Goal: Task Accomplishment & Management: Manage account settings

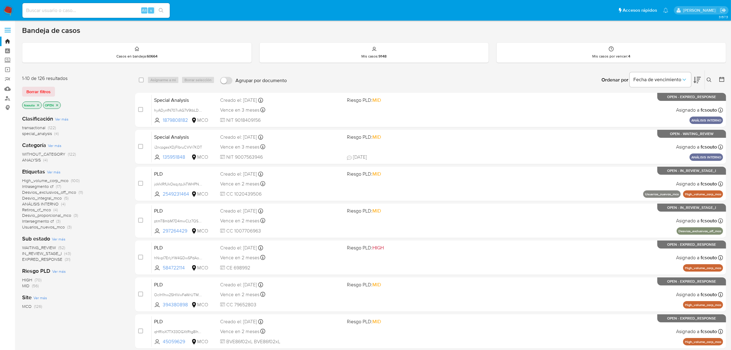
click at [696, 81] on icon at bounding box center [697, 79] width 7 height 7
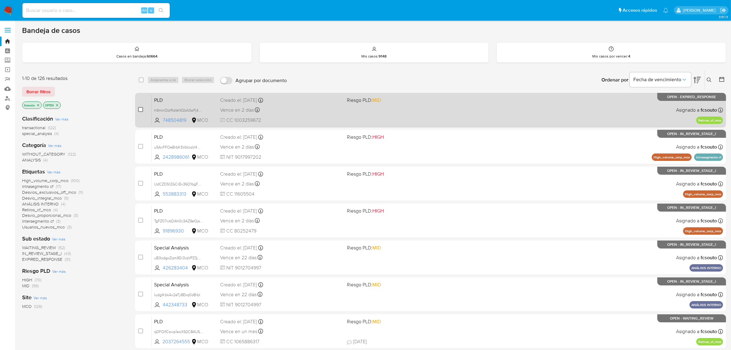
click at [139, 110] on input "checkbox" at bounding box center [140, 109] width 5 height 5
checkbox input "true"
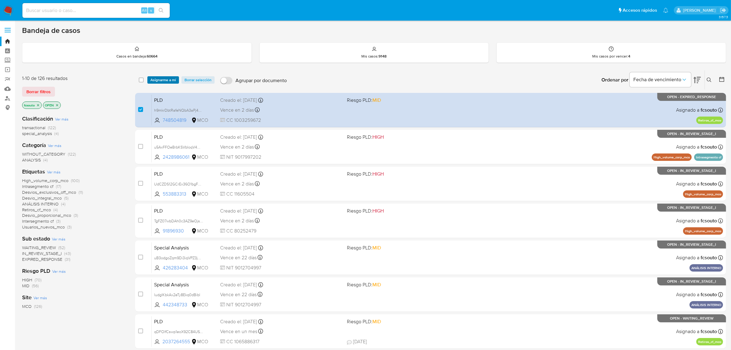
click at [171, 79] on span "Asignarme a mí" at bounding box center [162, 80] width 25 height 6
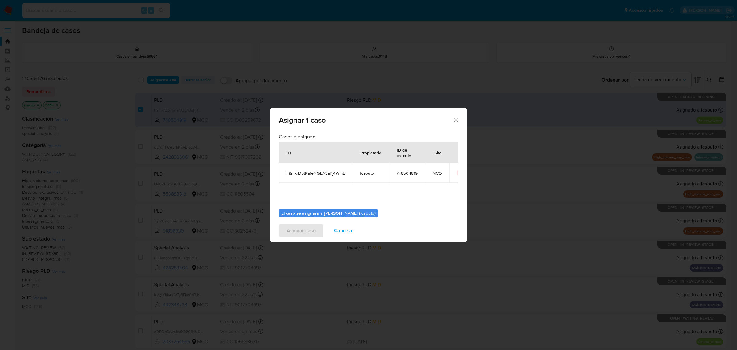
scroll to position [31, 0]
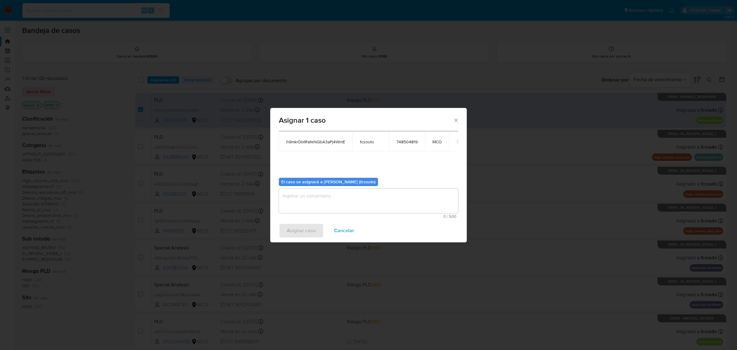
click at [342, 200] on textarea "assign-modal" at bounding box center [368, 200] width 179 height 25
click at [348, 233] on span "Cancelar" at bounding box center [344, 231] width 20 height 14
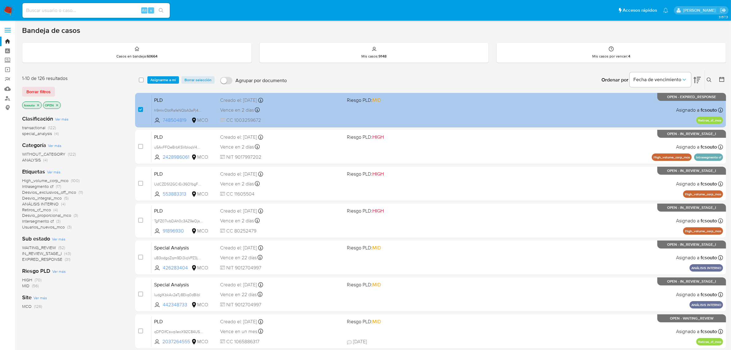
click at [300, 109] on div "Vence en 2 días Vence el 10/09/2025 07:04:35" at bounding box center [281, 110] width 122 height 8
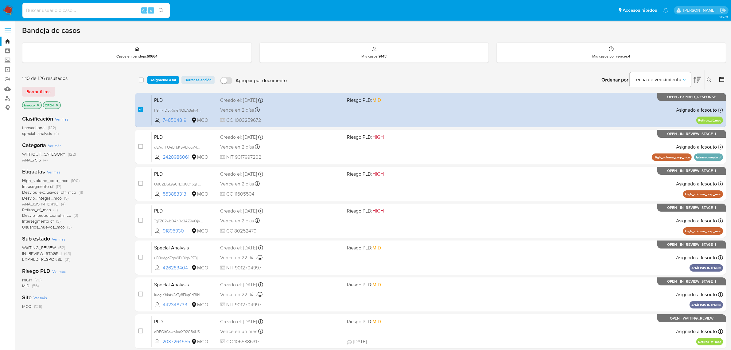
click at [168, 79] on span "Asignarme a mí" at bounding box center [162, 80] width 25 height 6
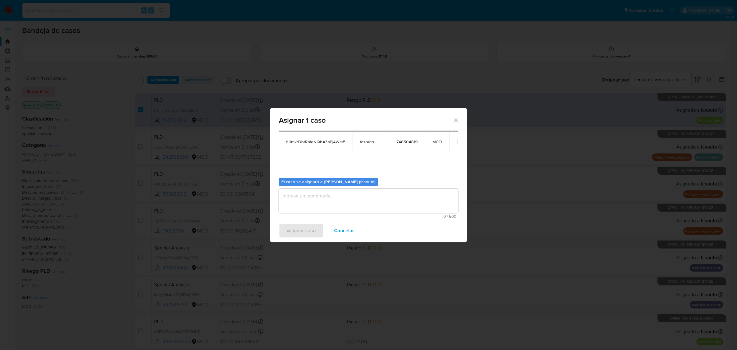
click at [327, 197] on textarea "assign-modal" at bounding box center [368, 200] width 179 height 25
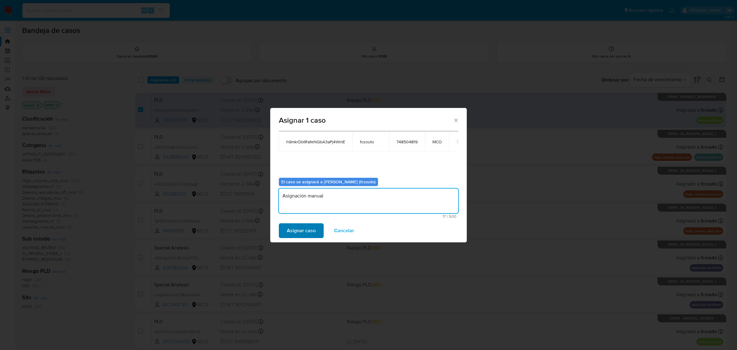
type textarea "Asignación manual"
click at [304, 231] on span "Asignar caso" at bounding box center [301, 231] width 29 height 14
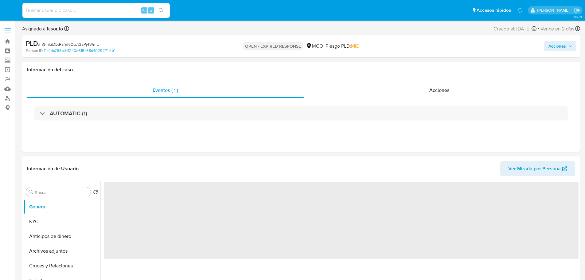
select select "10"
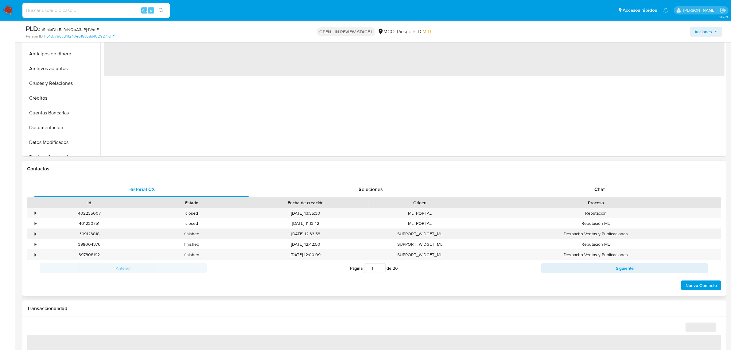
scroll to position [192, 0]
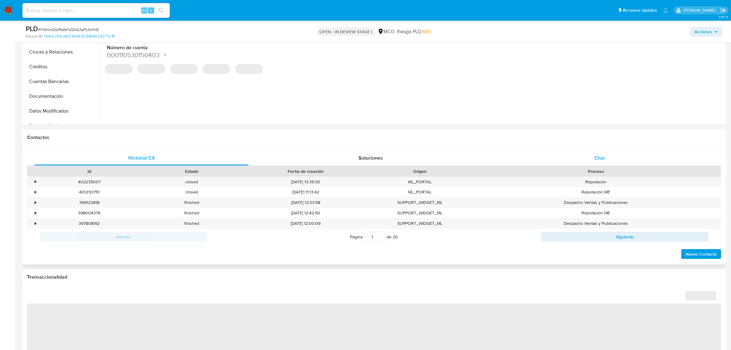
click at [592, 156] on div "Chat" at bounding box center [600, 157] width 214 height 15
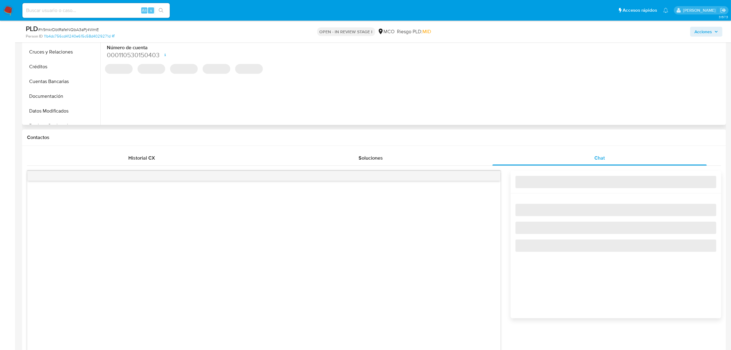
select select "10"
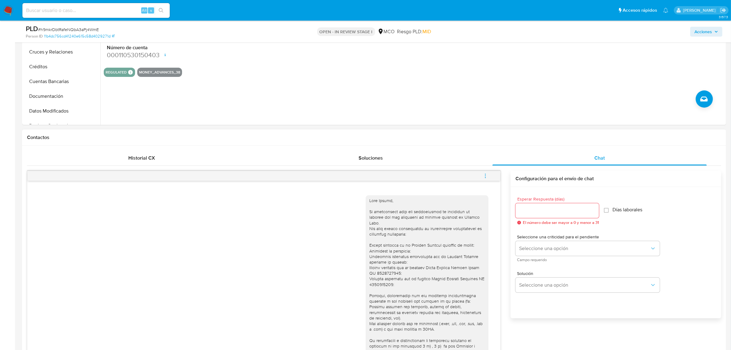
scroll to position [0, 0]
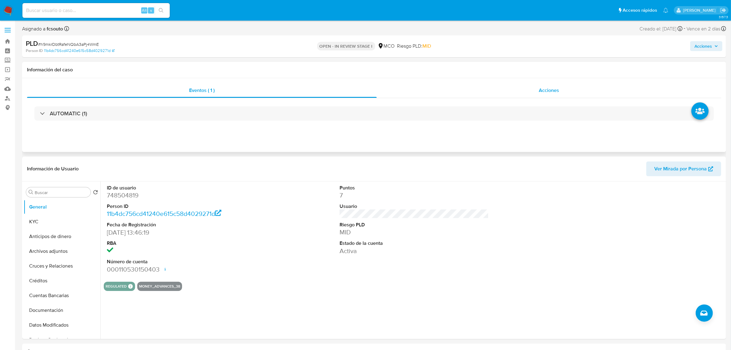
click at [537, 85] on div "Eventos ( 1 ) Acciones AUTOMATIC (1)" at bounding box center [374, 115] width 704 height 74
click at [539, 86] on div "Acciones" at bounding box center [549, 90] width 345 height 15
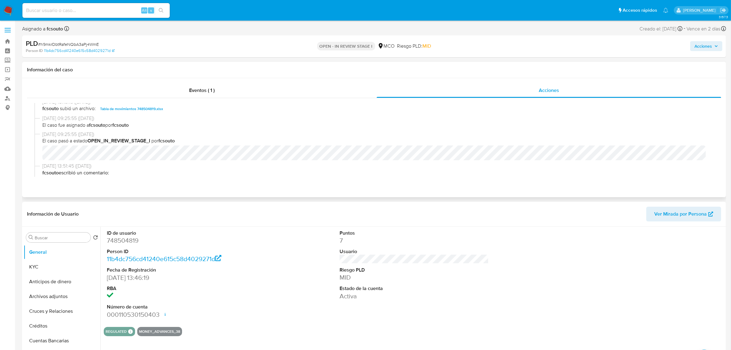
scroll to position [326, 0]
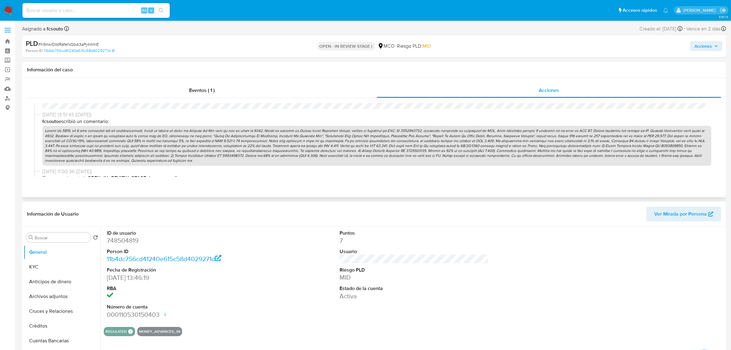
click at [469, 150] on p at bounding box center [376, 146] width 669 height 40
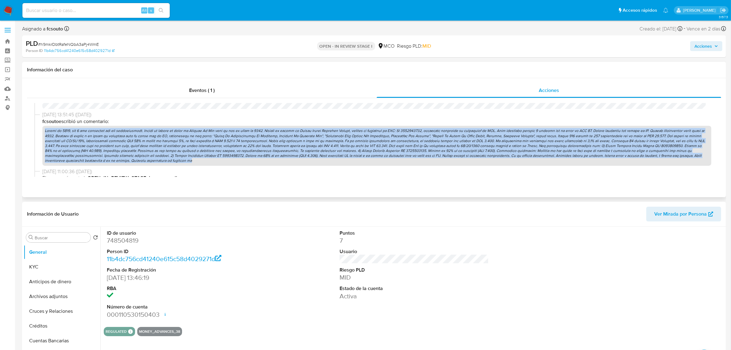
click at [469, 150] on p at bounding box center [376, 146] width 669 height 40
copy p "Cuenta de 2021, con 7 pts generados por sus transacciones. Alarma se genera en …"
drag, startPoint x: 711, startPoint y: 46, endPoint x: 704, endPoint y: 50, distance: 8.2
click at [710, 47] on span "Acciones" at bounding box center [704, 46] width 18 height 10
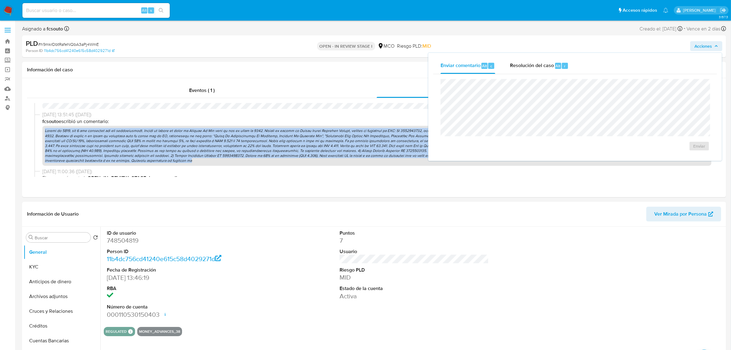
click at [550, 71] on div "Resolución del caso Alt r" at bounding box center [539, 66] width 59 height 16
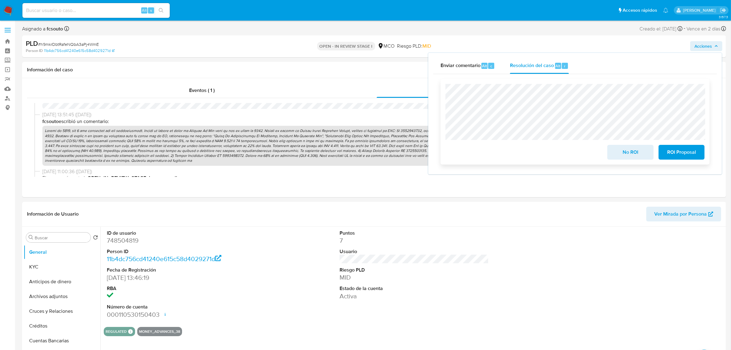
click at [688, 155] on span "ROI Proposal" at bounding box center [682, 152] width 30 height 14
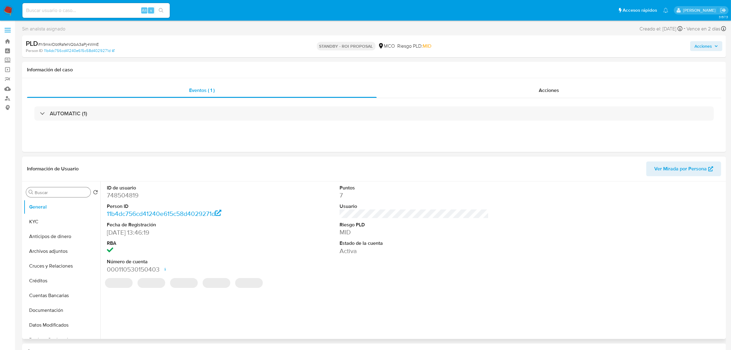
select select "10"
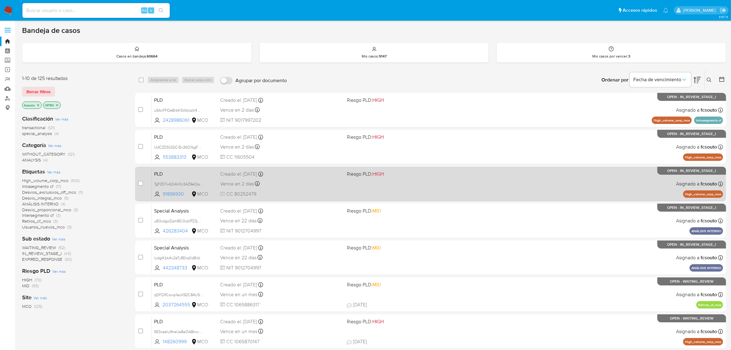
click at [335, 180] on div "Vence en 2 días Vence el 10/09/2025 07:07:14" at bounding box center [281, 183] width 122 height 8
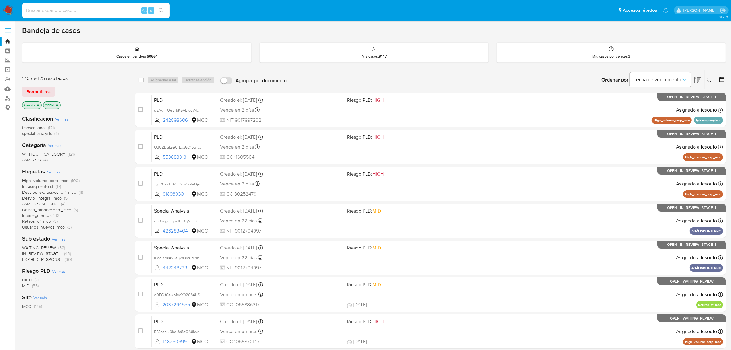
click at [59, 104] on icon "close-filter" at bounding box center [57, 105] width 4 height 4
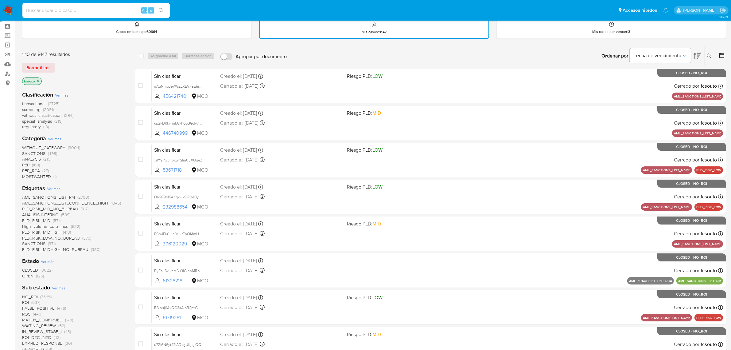
scroll to position [38, 0]
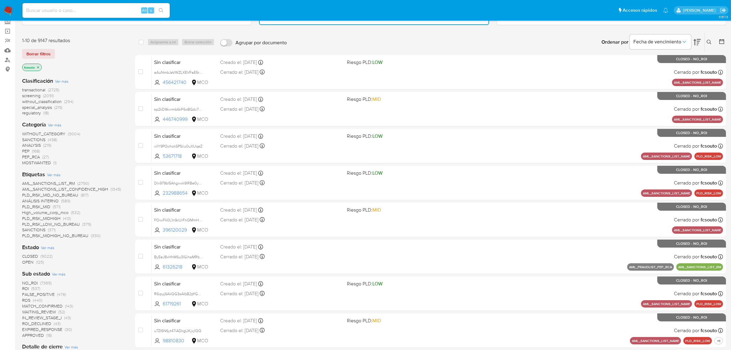
click at [36, 255] on span "CLOSED" at bounding box center [30, 256] width 16 height 6
click at [723, 40] on icon at bounding box center [722, 41] width 5 height 5
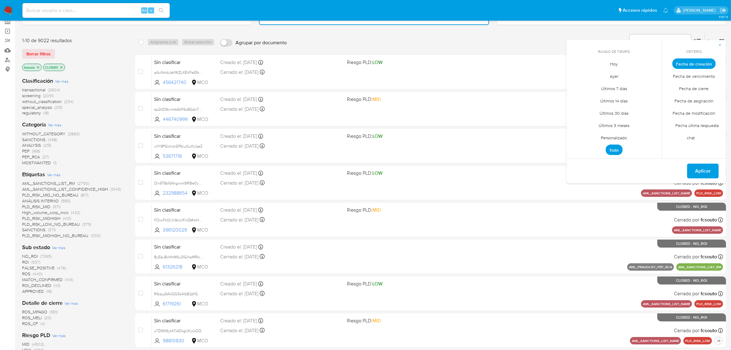
click at [614, 136] on span "Personalizado" at bounding box center [614, 137] width 39 height 13
click at [696, 88] on span "Fecha de cierre" at bounding box center [694, 88] width 42 height 13
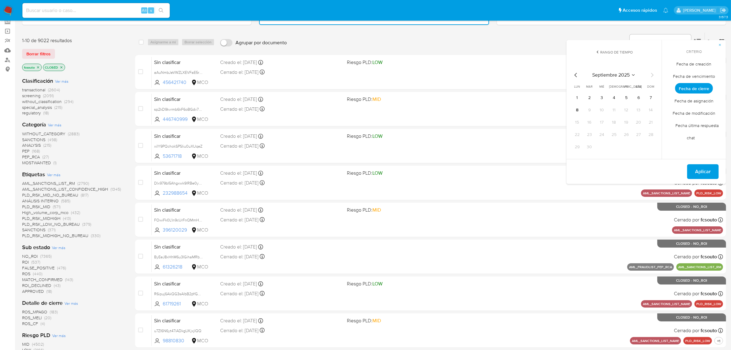
click at [575, 74] on icon "Mes anterior" at bounding box center [576, 75] width 2 height 4
click at [629, 96] on button "1" at bounding box center [627, 98] width 10 height 10
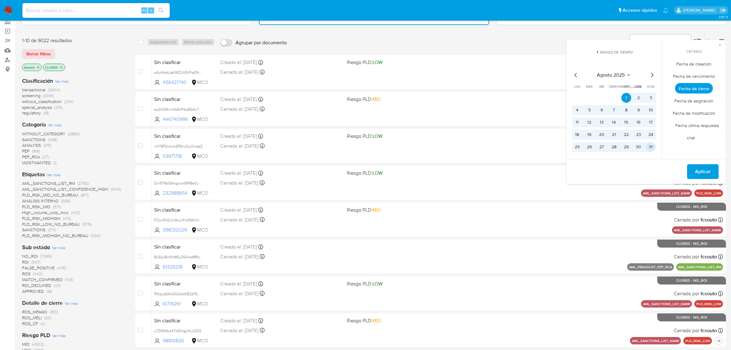
click at [650, 146] on button "31" at bounding box center [651, 147] width 10 height 10
click at [701, 170] on span "Aplicar" at bounding box center [703, 172] width 16 height 14
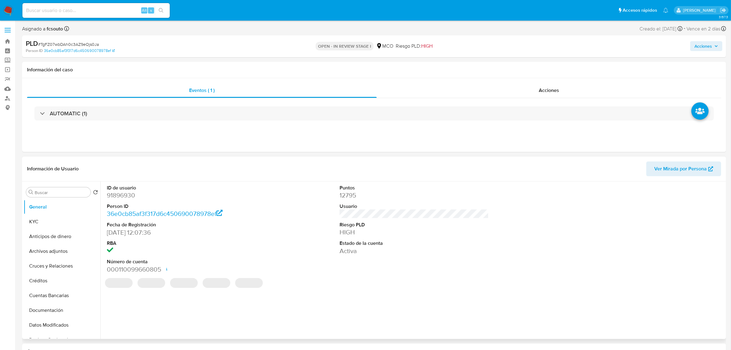
select select "10"
click at [128, 196] on dd "91896930" at bounding box center [181, 195] width 149 height 9
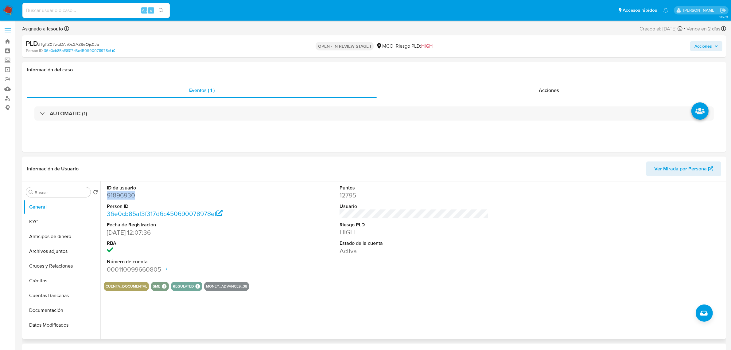
click at [128, 196] on dd "91896930" at bounding box center [181, 195] width 149 height 9
copy dd "91896930"
click at [115, 194] on dd "91896930" at bounding box center [181, 195] width 149 height 9
click at [118, 197] on dd "91896930" at bounding box center [181, 195] width 149 height 9
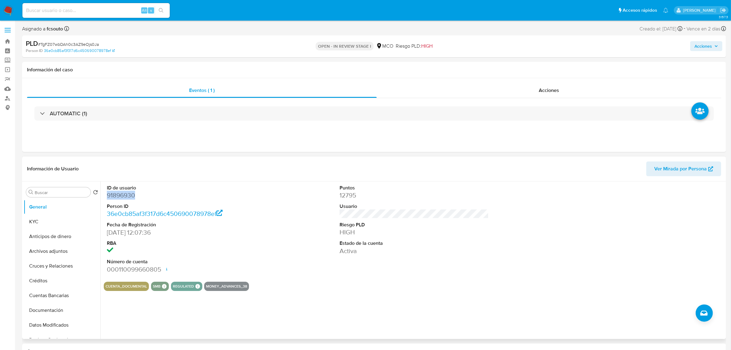
click at [118, 197] on dd "91896930" at bounding box center [181, 195] width 149 height 9
click at [125, 194] on dd "91896930" at bounding box center [181, 195] width 149 height 9
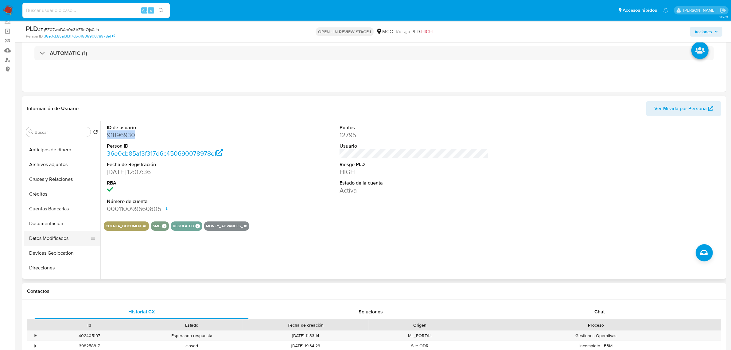
scroll to position [77, 0]
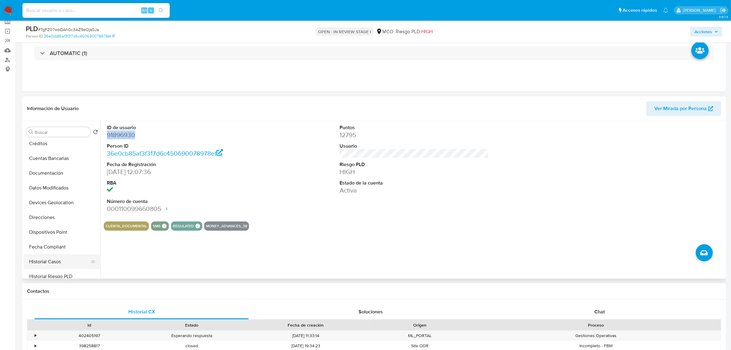
click at [60, 268] on button "Historial Casos" at bounding box center [60, 261] width 72 height 15
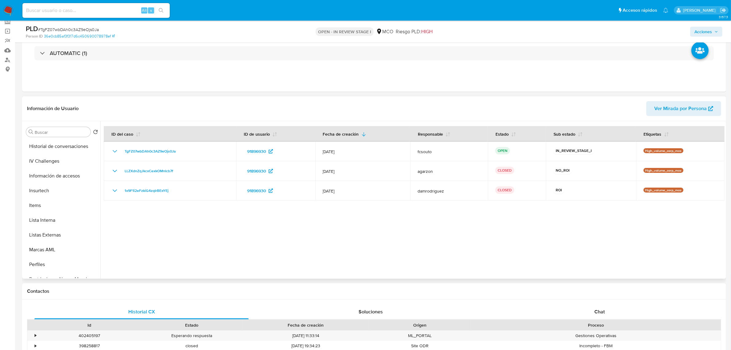
scroll to position [259, 0]
click at [58, 243] on button "Restricciones Nuevo Mundo" at bounding box center [60, 241] width 72 height 15
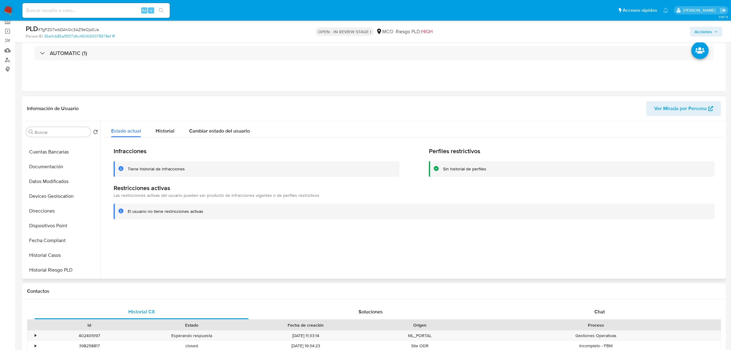
scroll to position [0, 0]
click at [43, 158] on button "KYC" at bounding box center [60, 161] width 72 height 15
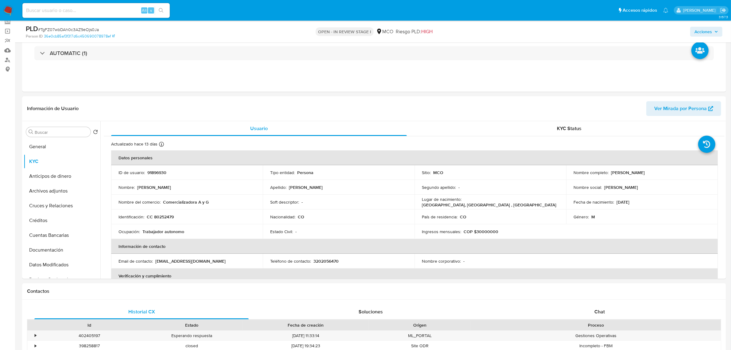
click at [704, 31] on span "Acciones" at bounding box center [704, 32] width 18 height 10
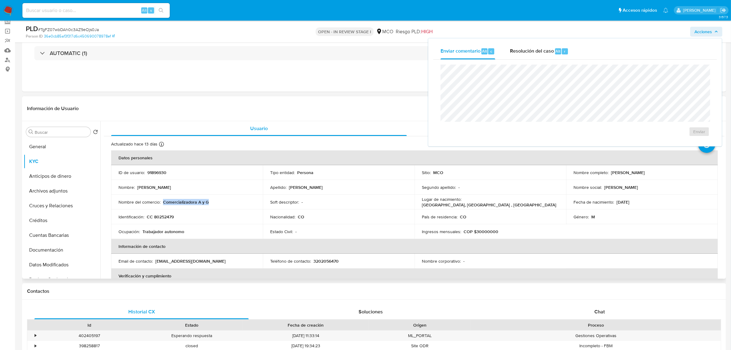
drag, startPoint x: 213, startPoint y: 202, endPoint x: 162, endPoint y: 204, distance: 51.3
click at [162, 204] on div "Nombre del comercio : Comercializadora A y G" at bounding box center [187, 202] width 137 height 6
copy p "Comercializadora A y G"
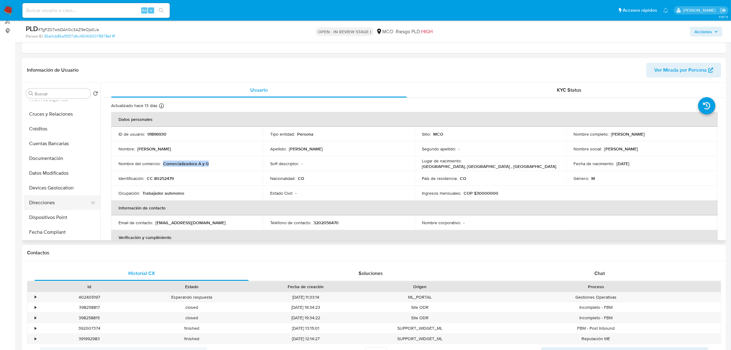
scroll to position [77, 0]
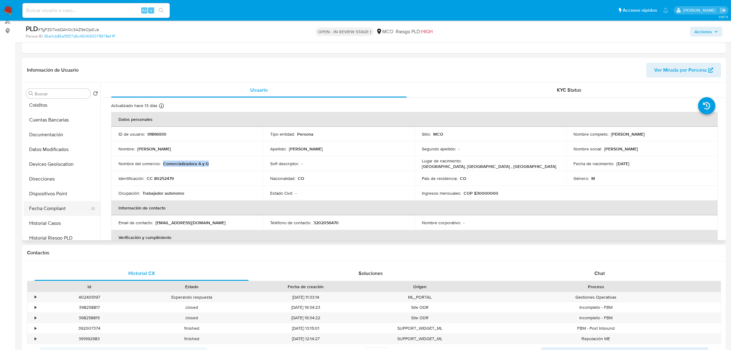
drag, startPoint x: 61, startPoint y: 219, endPoint x: 90, endPoint y: 214, distance: 29.0
click at [61, 219] on button "Historial Casos" at bounding box center [62, 223] width 77 height 15
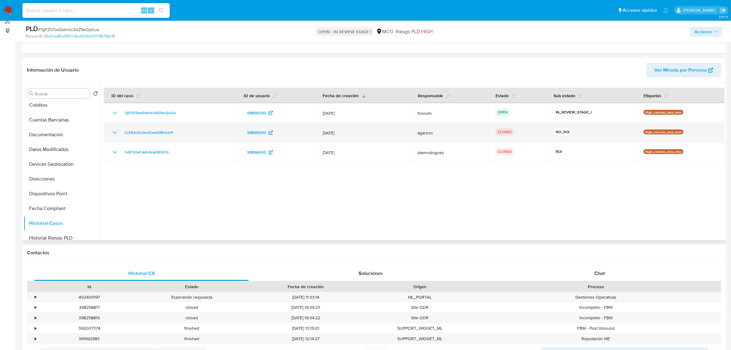
click at [115, 132] on icon "Mostrar/Ocultar" at bounding box center [114, 132] width 7 height 7
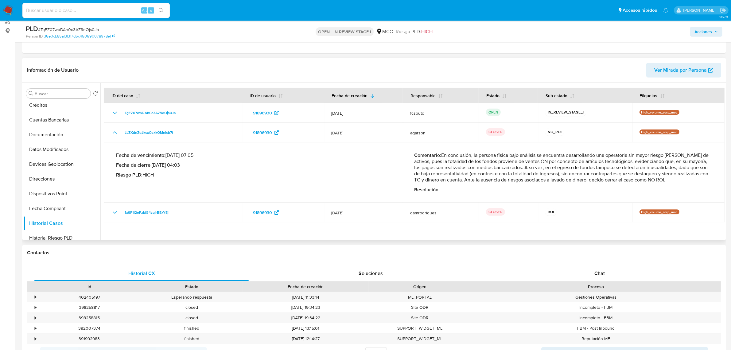
drag, startPoint x: 511, startPoint y: 157, endPoint x: 603, endPoint y: 166, distance: 91.6
click at [603, 166] on p "Comentario : En conclusión, la persona física bajo análisis se encuentra desarr…" at bounding box center [563, 167] width 298 height 31
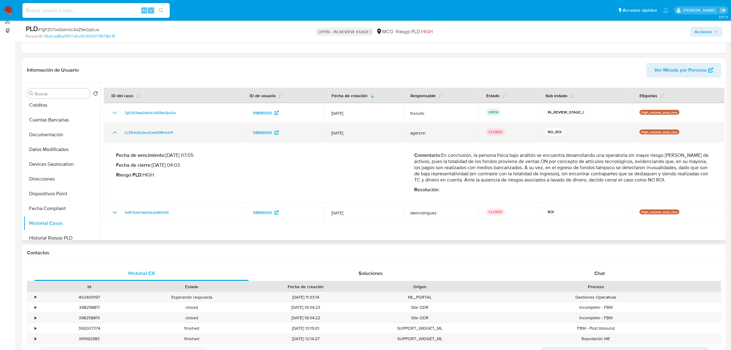
click at [113, 131] on icon "Mostrar/Ocultar" at bounding box center [114, 132] width 7 height 7
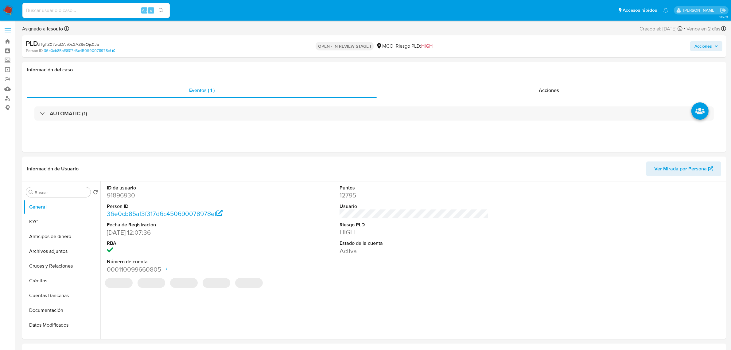
select select "10"
click at [720, 50] on div "Acciones" at bounding box center [607, 44] width 231 height 14
drag, startPoint x: 716, startPoint y: 42, endPoint x: 584, endPoint y: 45, distance: 131.5
click at [715, 42] on span "Acciones" at bounding box center [707, 44] width 24 height 9
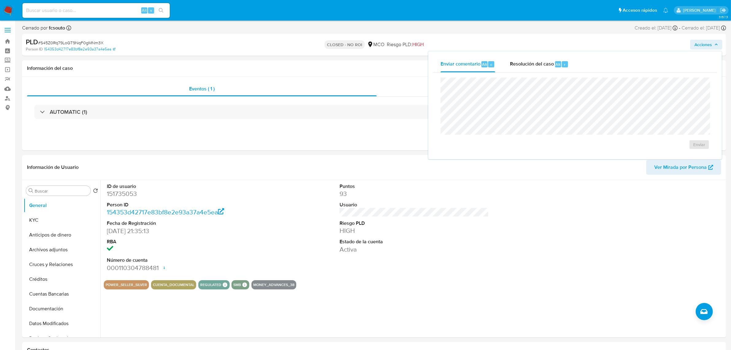
drag, startPoint x: 527, startPoint y: 59, endPoint x: 481, endPoint y: 75, distance: 49.3
click at [525, 62] on div "Resolución del caso Alt r" at bounding box center [539, 64] width 59 height 16
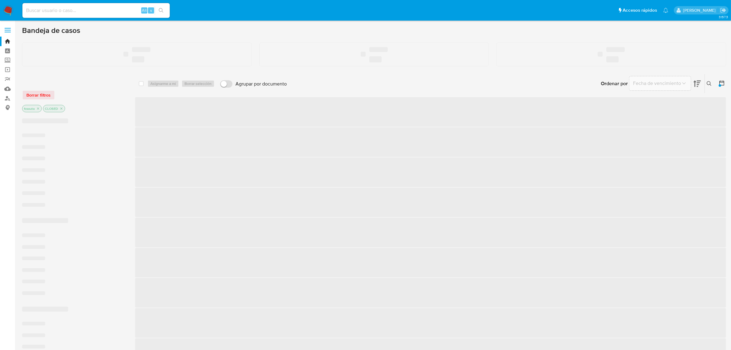
click at [99, 12] on input at bounding box center [95, 10] width 147 height 8
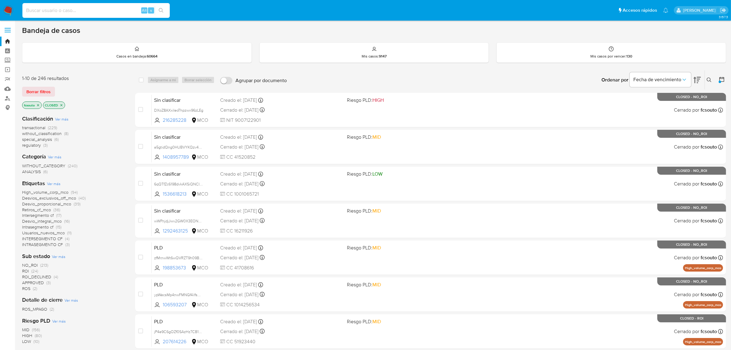
paste input "2SumDmgoEIRJZaHTIWJePEjZ"
type input "2SumDmgoEIRJZaHTIWJePEjZ"
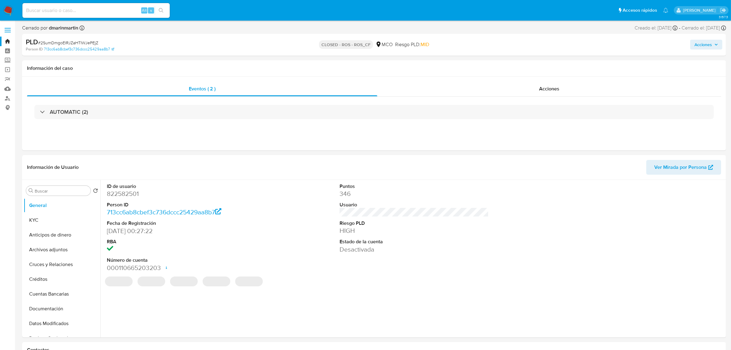
select select "10"
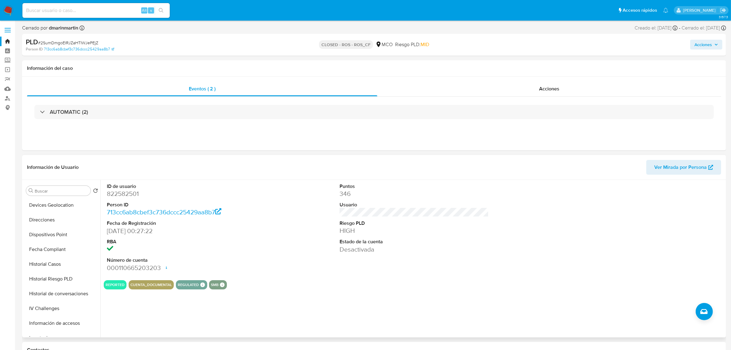
scroll to position [259, 0]
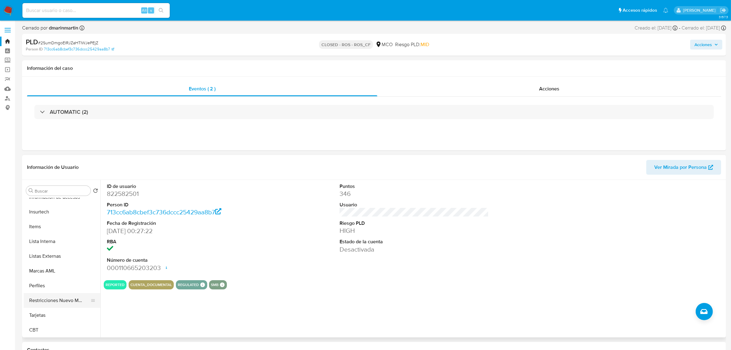
click at [49, 305] on button "Restricciones Nuevo Mundo" at bounding box center [60, 300] width 72 height 15
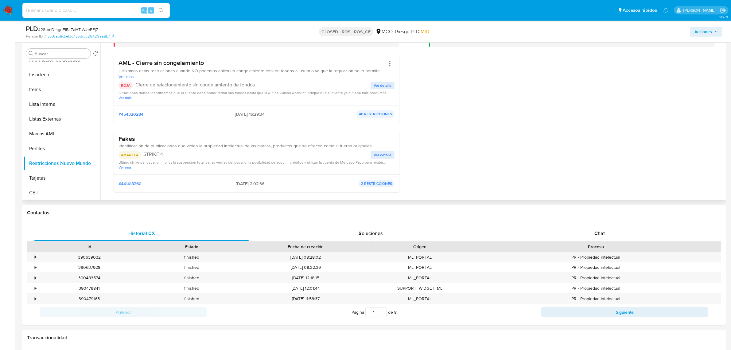
scroll to position [38, 0]
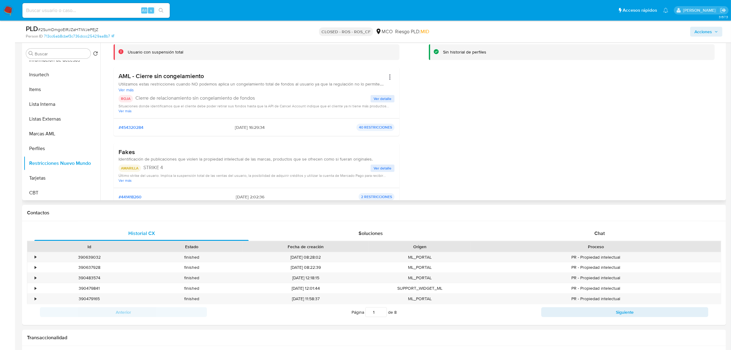
drag, startPoint x: 725, startPoint y: 73, endPoint x: 725, endPoint y: 80, distance: 7.1
click at [725, 80] on div at bounding box center [412, 121] width 624 height 157
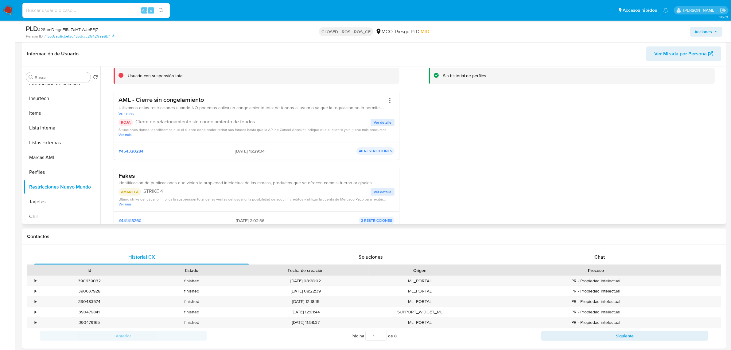
scroll to position [0, 0]
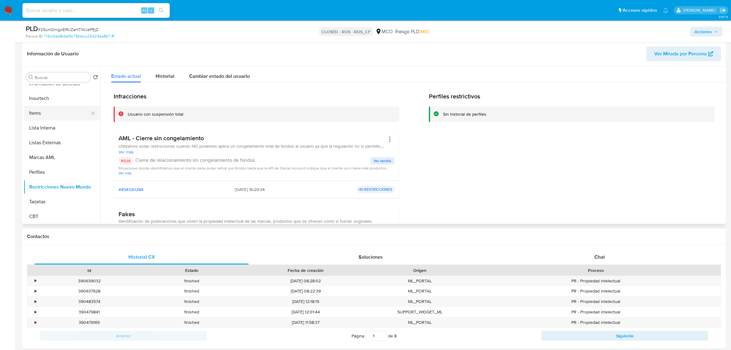
click at [42, 110] on button "Items" at bounding box center [60, 113] width 72 height 15
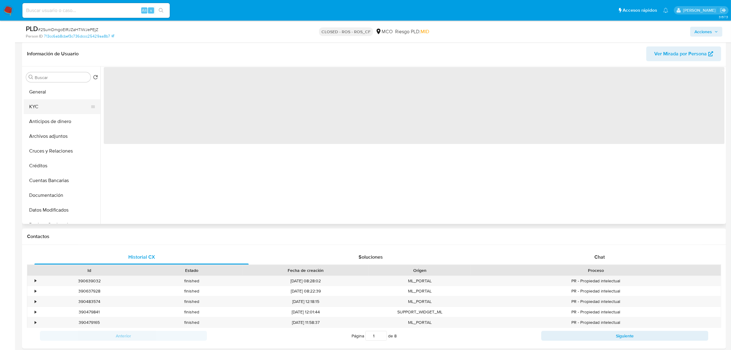
click at [44, 107] on button "KYC" at bounding box center [60, 106] width 72 height 15
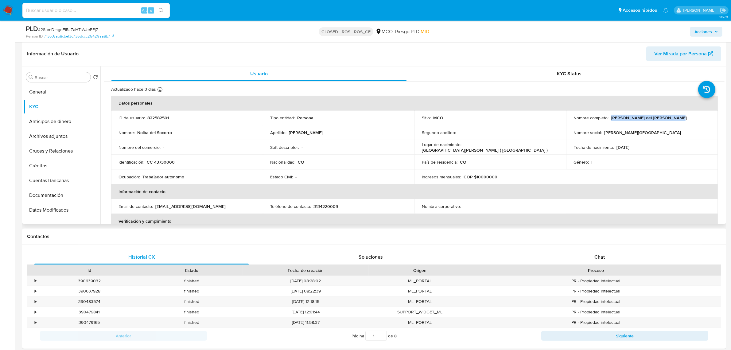
drag, startPoint x: 609, startPoint y: 117, endPoint x: 679, endPoint y: 118, distance: 70.3
click at [679, 118] on div "Nombre completo : Nolba del Socorro Isaza Macias" at bounding box center [642, 118] width 137 height 6
copy p "Nolba del Socorro Isaza Macias"
click at [68, 137] on button "Archivos adjuntos" at bounding box center [60, 136] width 72 height 15
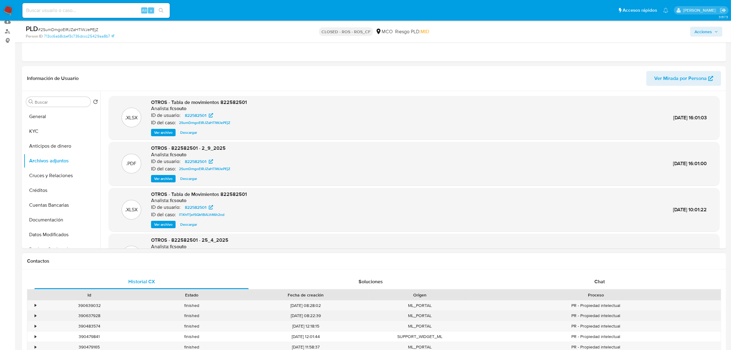
scroll to position [53, 0]
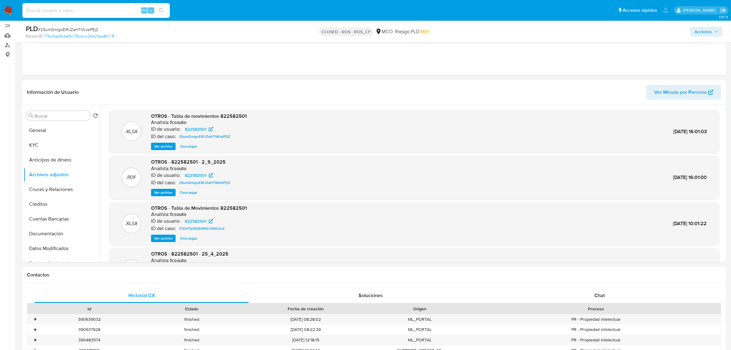
click at [62, 8] on input at bounding box center [95, 10] width 147 height 8
paste input "185444994"
type input "185444994"
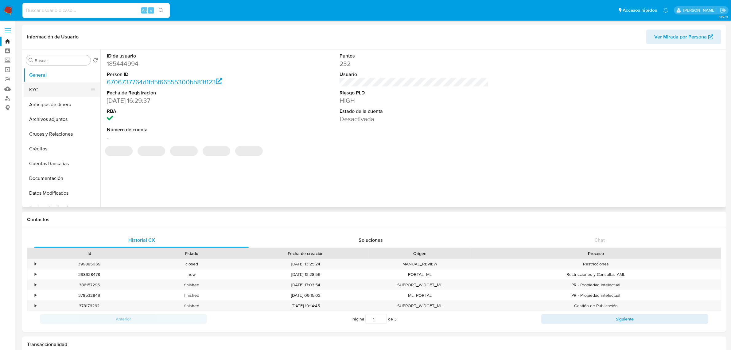
click at [60, 88] on button "KYC" at bounding box center [60, 89] width 72 height 15
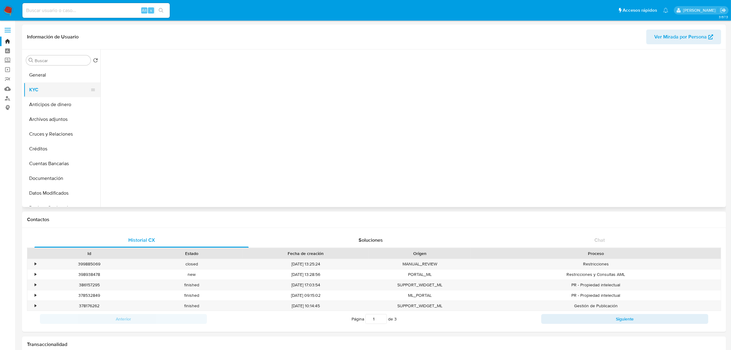
select select "10"
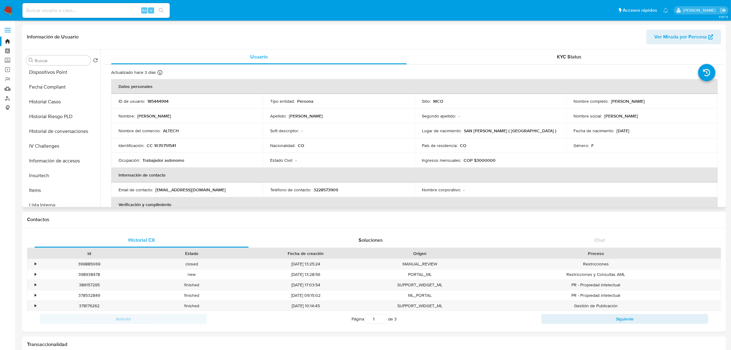
scroll to position [259, 0]
click at [64, 170] on button "Restricciones Nuevo Mundo" at bounding box center [60, 169] width 72 height 15
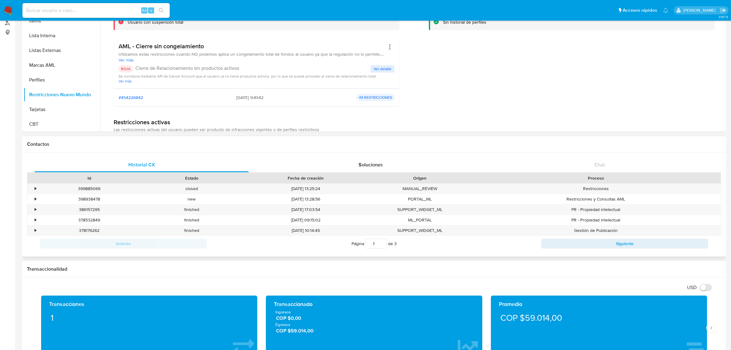
scroll to position [77, 0]
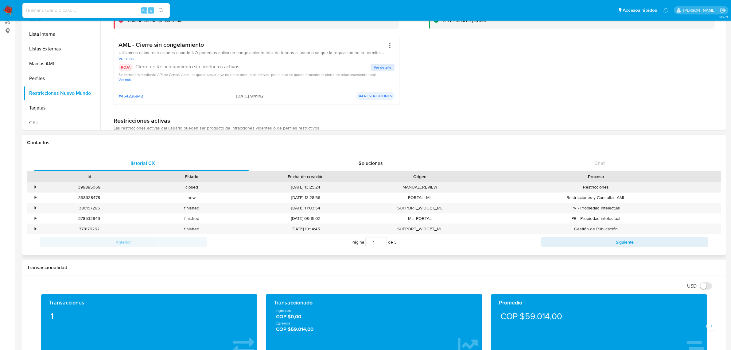
click at [34, 185] on div "•" at bounding box center [32, 187] width 11 height 10
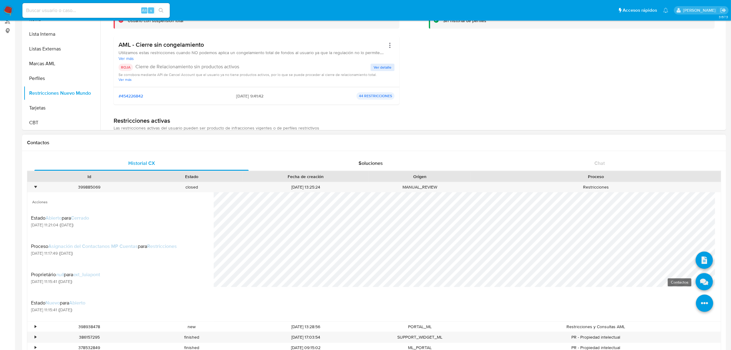
click at [702, 276] on icon at bounding box center [704, 281] width 17 height 17
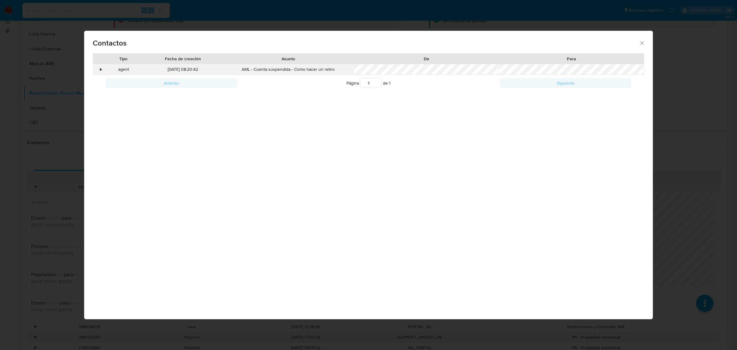
click at [101, 72] on div "•" at bounding box center [101, 69] width 2 height 6
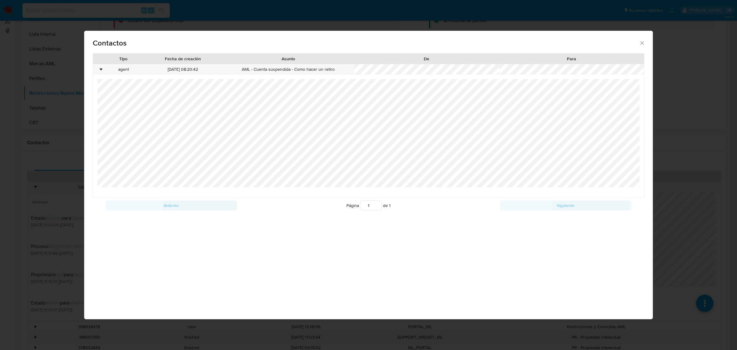
click at [20, 109] on div "Contactos Tipo Fecha de creación Asunto De Para • agent [DATE] 08:20:42 AML - C…" at bounding box center [368, 175] width 737 height 350
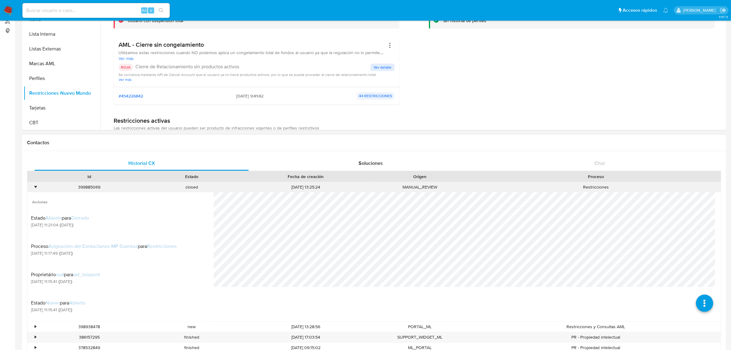
click at [31, 188] on div "•" at bounding box center [32, 187] width 11 height 10
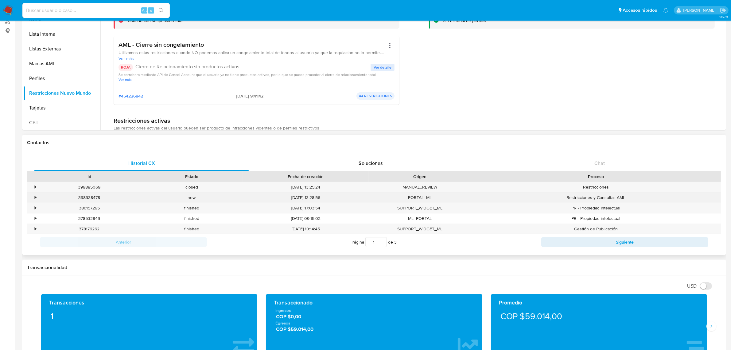
click at [33, 195] on div "•" at bounding box center [32, 197] width 11 height 10
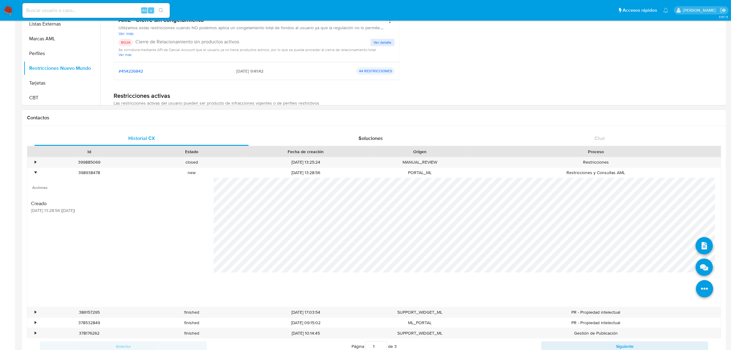
scroll to position [115, 0]
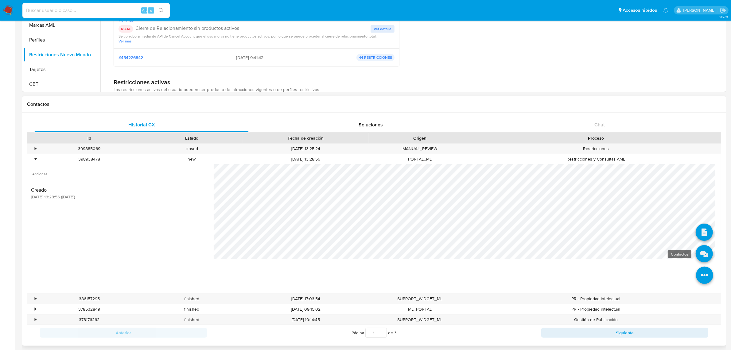
click at [700, 259] on icon at bounding box center [704, 253] width 17 height 17
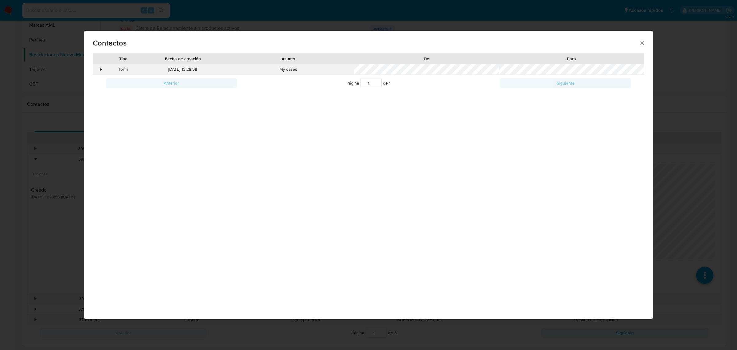
click at [99, 67] on div "•" at bounding box center [98, 69] width 11 height 10
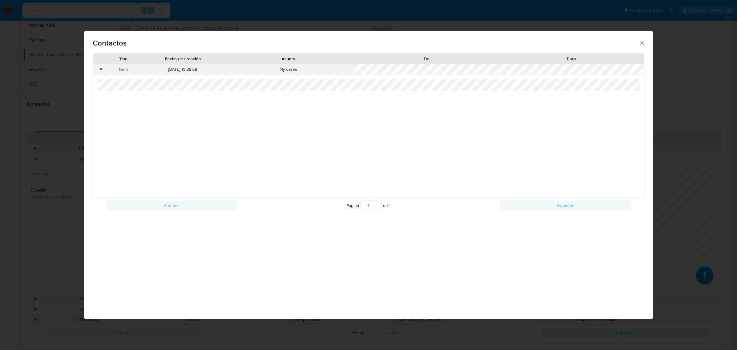
click at [99, 67] on div "•" at bounding box center [98, 69] width 11 height 10
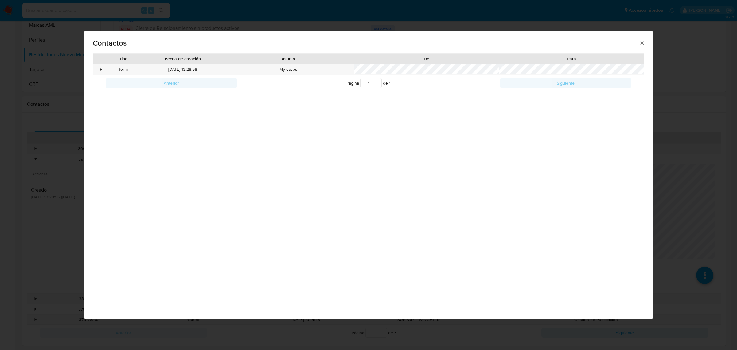
click at [45, 118] on div "Contactos Tipo Fecha de creación Asunto De Para • form 06/08/2025 13:28:58 My c…" at bounding box center [368, 175] width 737 height 350
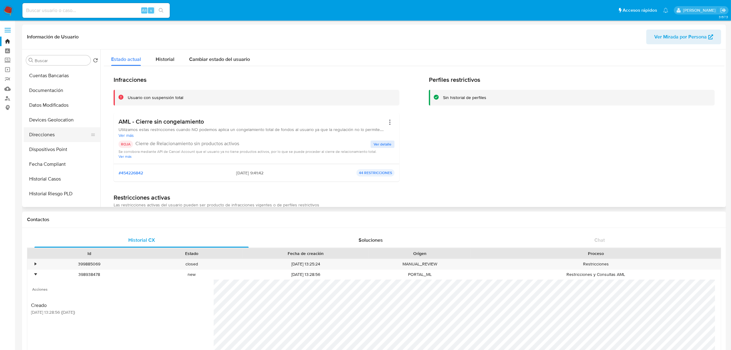
scroll to position [105, 0]
click at [38, 161] on button "Historial Casos" at bounding box center [60, 161] width 72 height 15
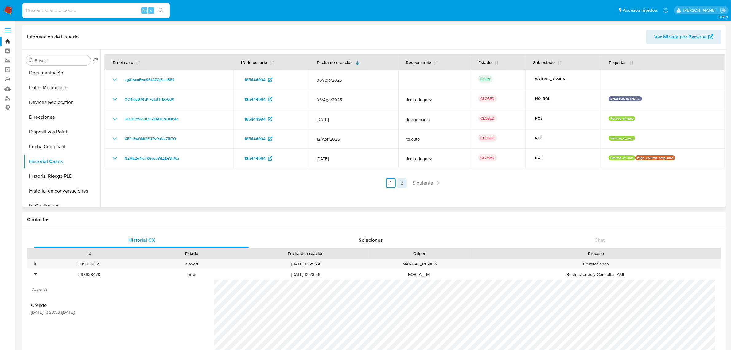
click at [401, 184] on link "2" at bounding box center [402, 183] width 10 height 10
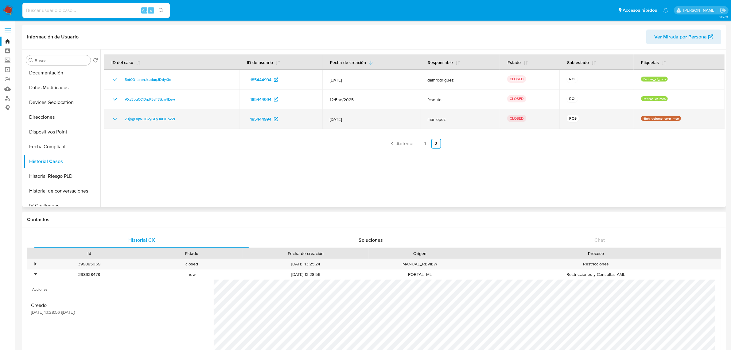
click at [115, 117] on icon "Mostrar/Ocultar" at bounding box center [114, 118] width 7 height 7
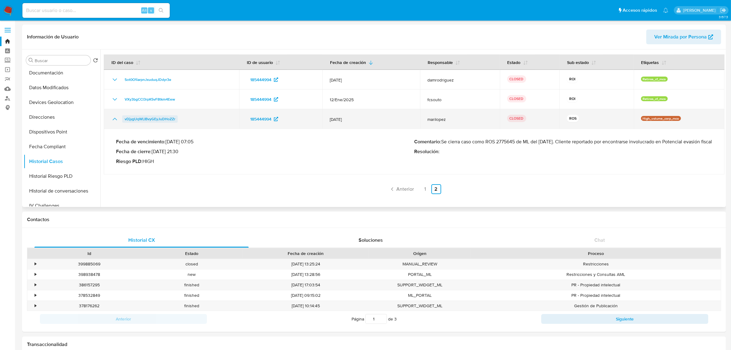
click at [151, 118] on span "vDjygUqWLIBvyGEyJuDHoZZr" at bounding box center [150, 118] width 51 height 7
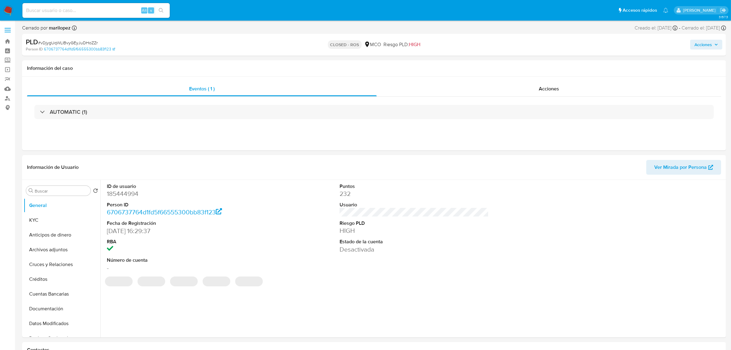
select select "10"
click at [541, 90] on span "Acciones" at bounding box center [549, 88] width 20 height 7
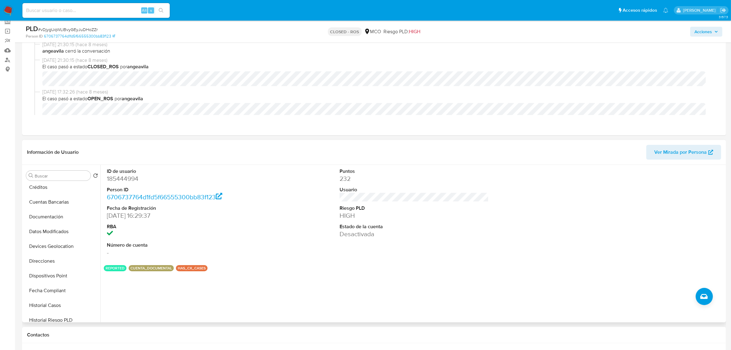
scroll to position [115, 0]
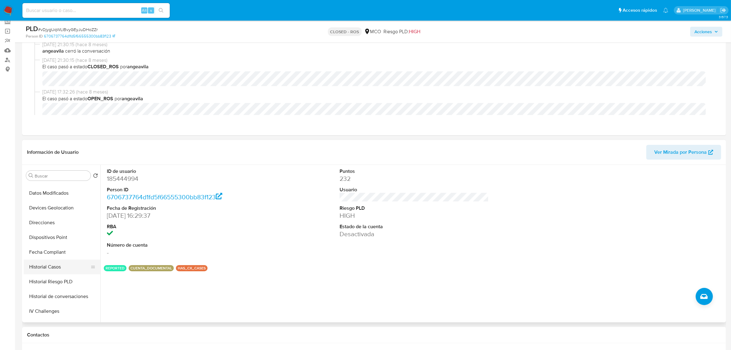
click at [61, 270] on button "Historial Casos" at bounding box center [60, 266] width 72 height 15
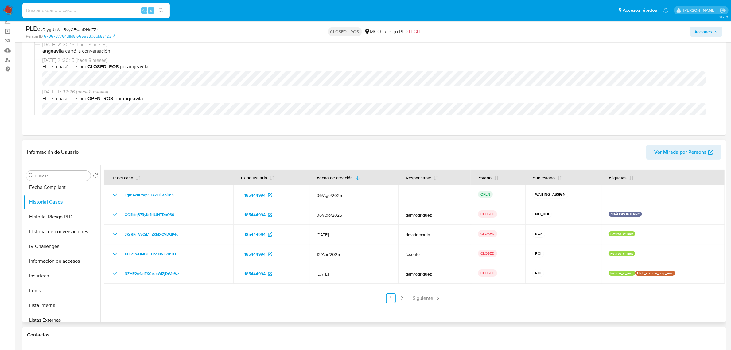
scroll to position [259, 0]
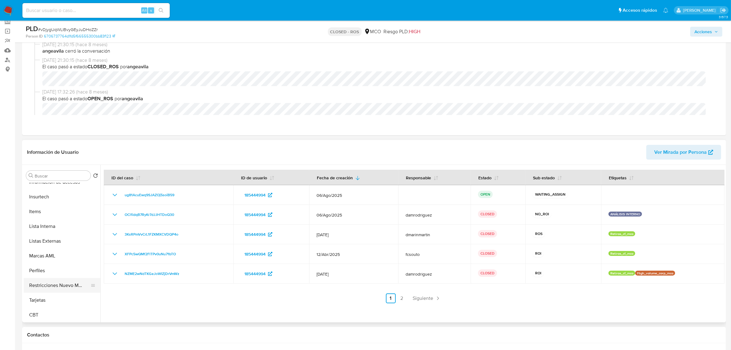
click at [57, 279] on button "Restricciones Nuevo Mundo" at bounding box center [60, 285] width 72 height 15
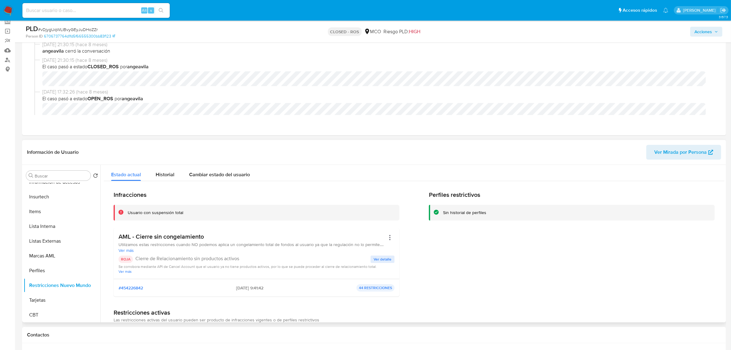
click at [379, 260] on span "Ver detalle" at bounding box center [383, 259] width 18 height 6
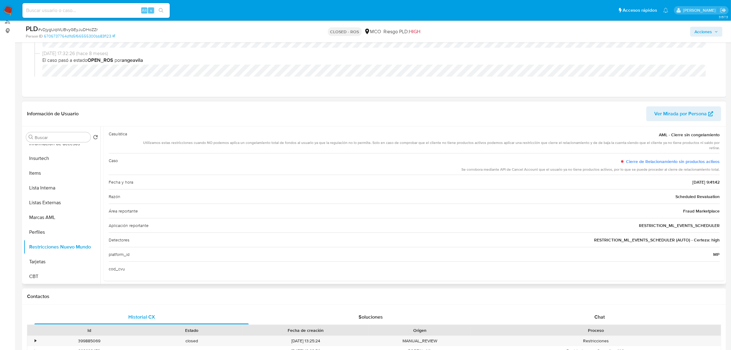
scroll to position [0, 0]
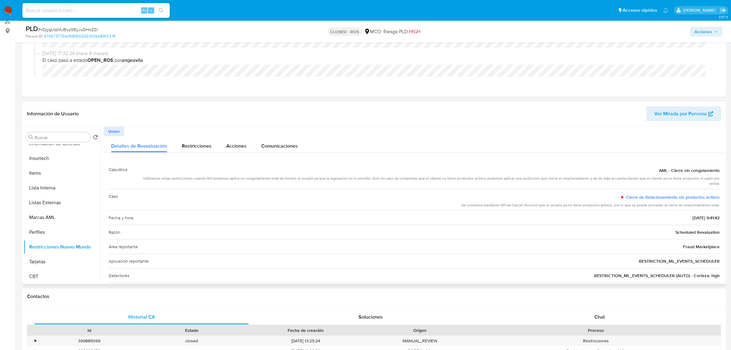
click at [108, 132] on span "Volver" at bounding box center [114, 131] width 12 height 9
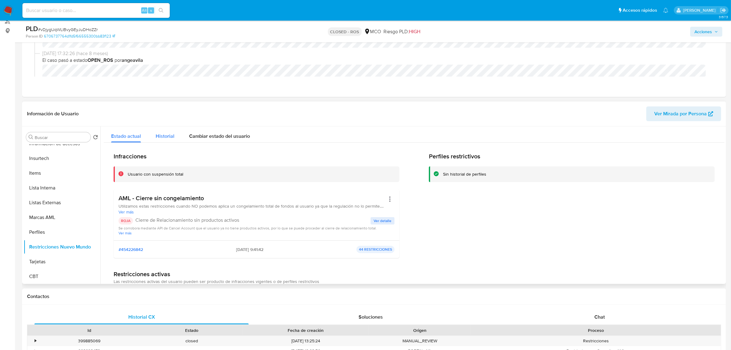
click at [168, 137] on span "Historial" at bounding box center [165, 135] width 19 height 7
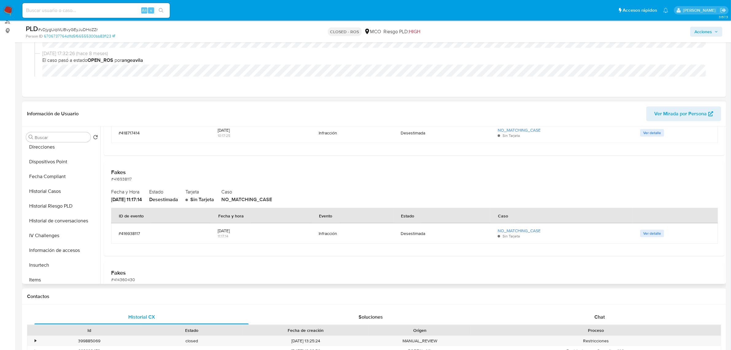
scroll to position [144, 0]
click at [51, 198] on button "Historial Casos" at bounding box center [60, 199] width 72 height 15
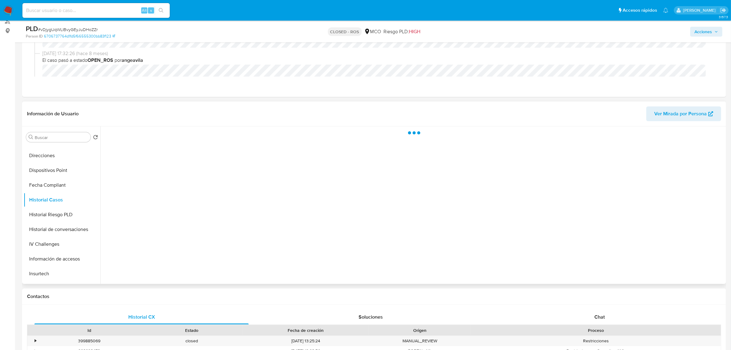
scroll to position [0, 0]
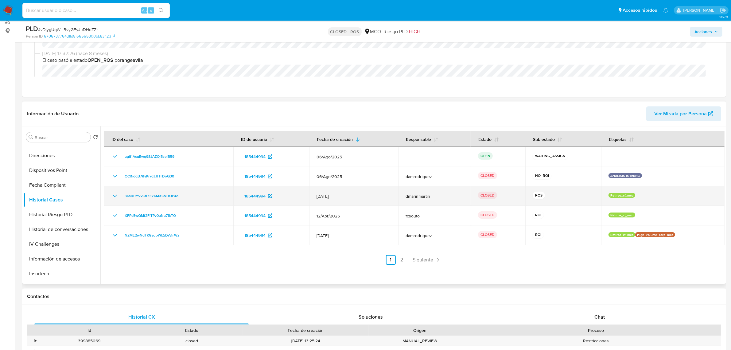
click at [111, 196] on icon "Mostrar/Ocultar" at bounding box center [114, 195] width 7 height 7
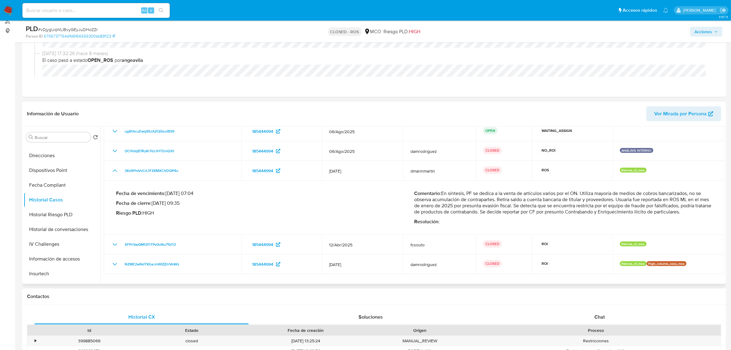
scroll to position [38, 0]
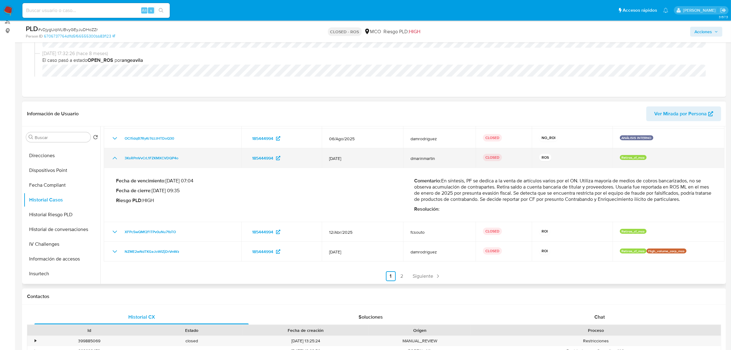
click at [113, 157] on icon "Mostrar/Ocultar" at bounding box center [114, 157] width 7 height 7
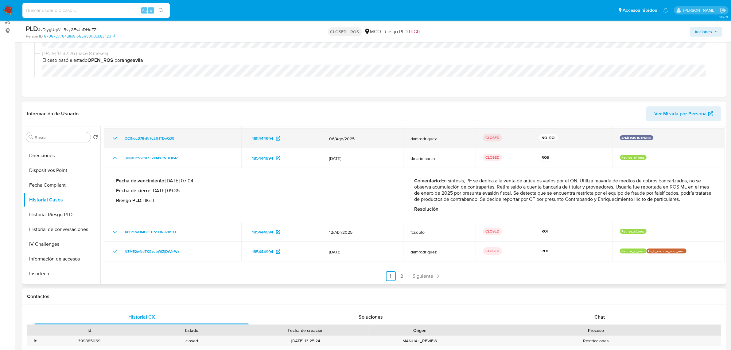
scroll to position [0, 0]
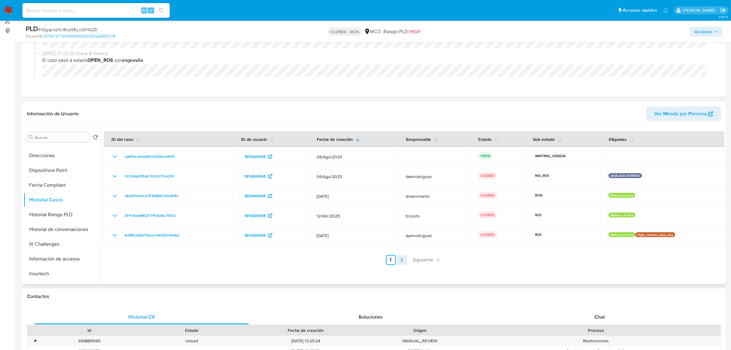
click at [402, 260] on link "2" at bounding box center [402, 260] width 10 height 10
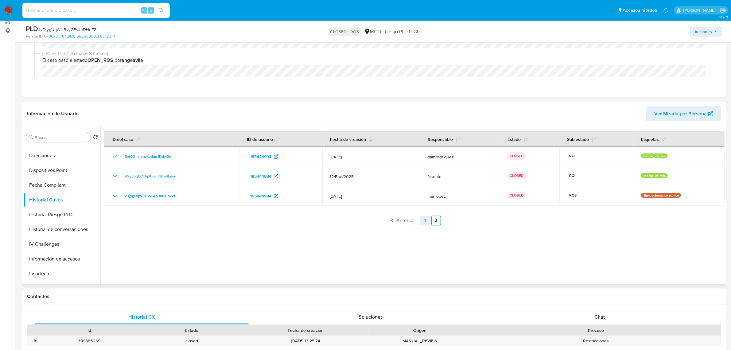
click at [423, 221] on link "1" at bounding box center [425, 220] width 10 height 10
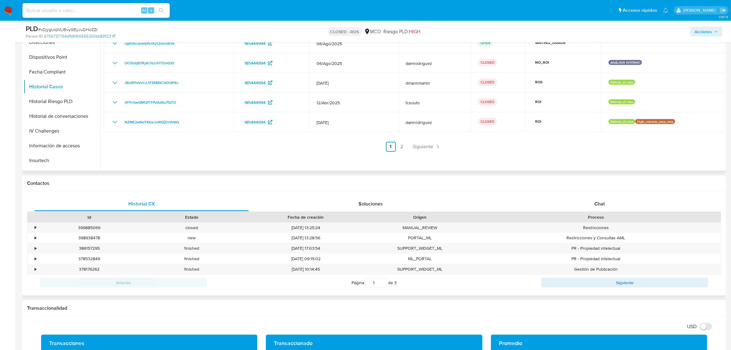
scroll to position [192, 0]
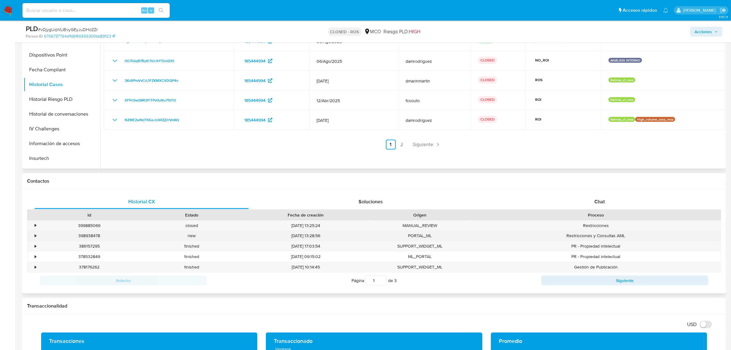
click at [36, 234] on div "•" at bounding box center [36, 235] width 2 height 6
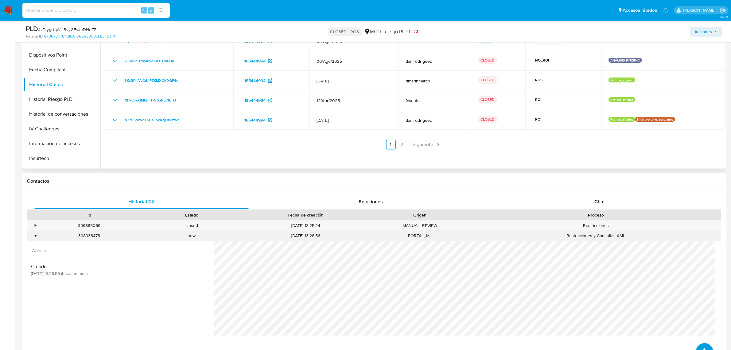
click at [36, 234] on div "•" at bounding box center [36, 235] width 2 height 6
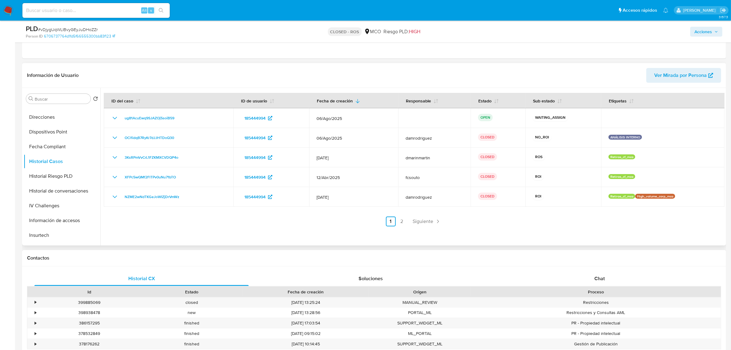
scroll to position [154, 0]
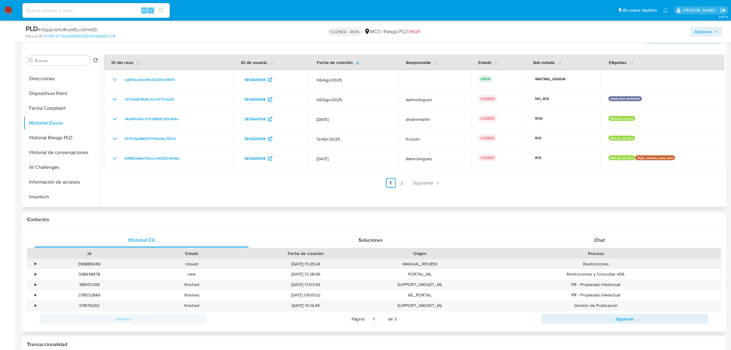
click at [29, 264] on div "•" at bounding box center [32, 264] width 11 height 10
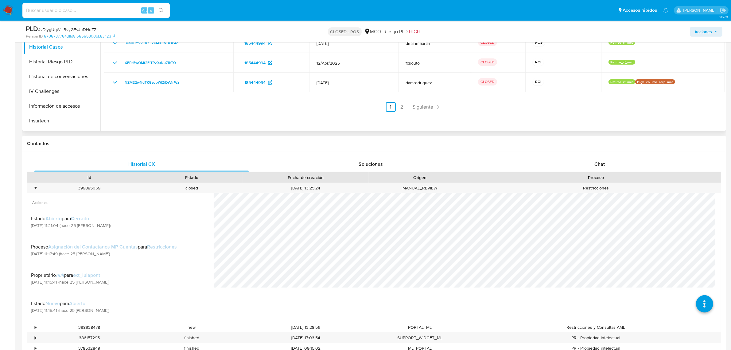
scroll to position [230, 0]
click at [703, 283] on icon at bounding box center [704, 280] width 17 height 17
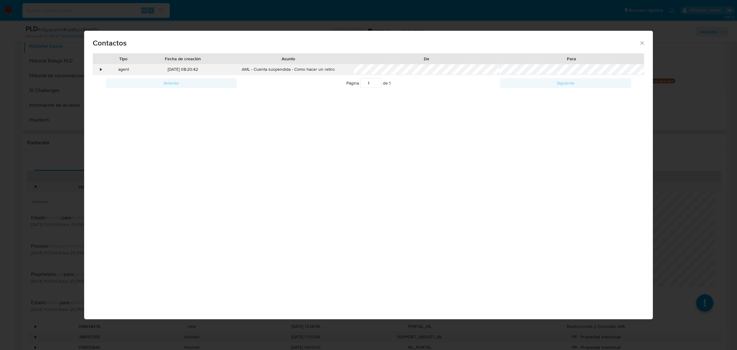
click at [100, 68] on div "•" at bounding box center [101, 69] width 2 height 6
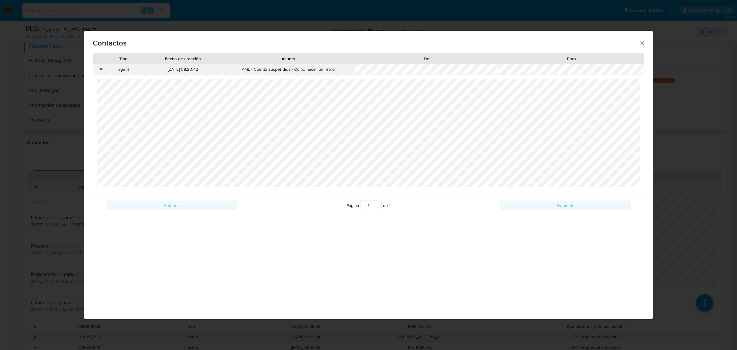
click at [100, 68] on div "•" at bounding box center [101, 69] width 2 height 6
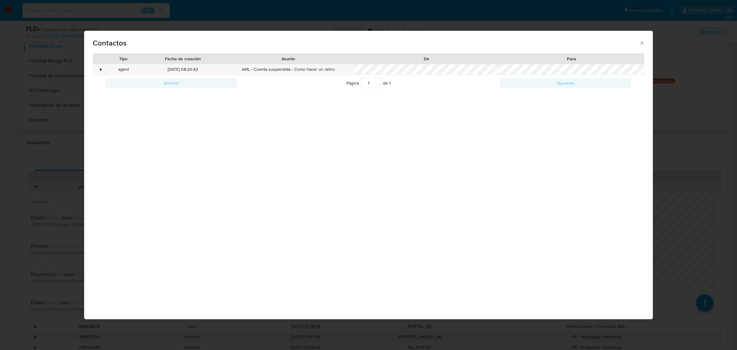
click at [19, 181] on div "Contactos Tipo Fecha de creación Asunto De Para • agent 14/08/2025 08:20:42 AML…" at bounding box center [368, 175] width 737 height 350
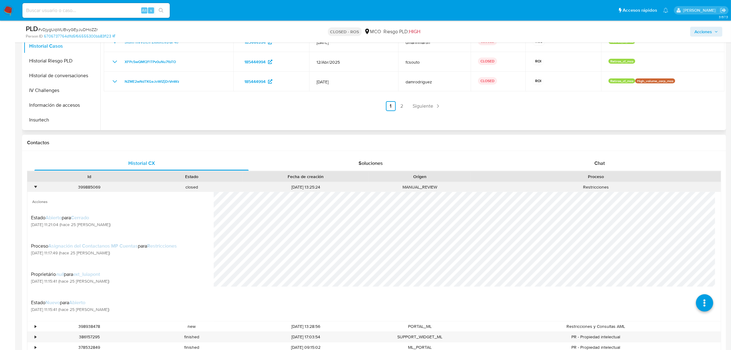
click at [35, 188] on div "•" at bounding box center [36, 187] width 2 height 6
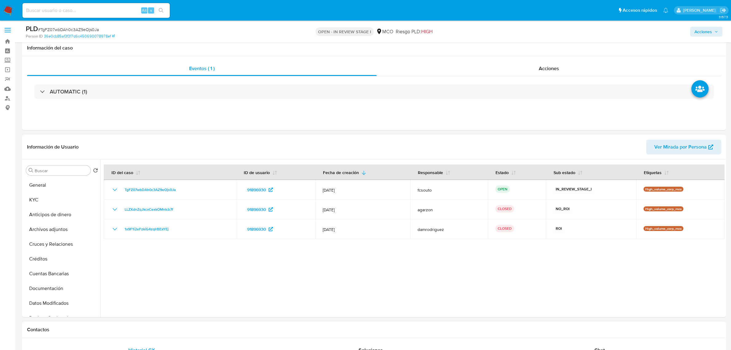
select select "10"
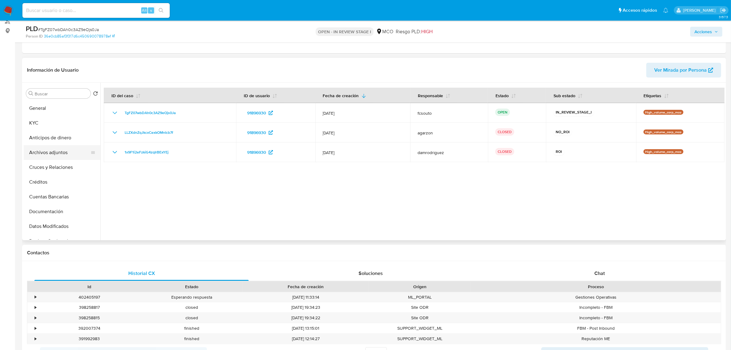
click at [57, 153] on button "Archivos adjuntos" at bounding box center [60, 152] width 72 height 15
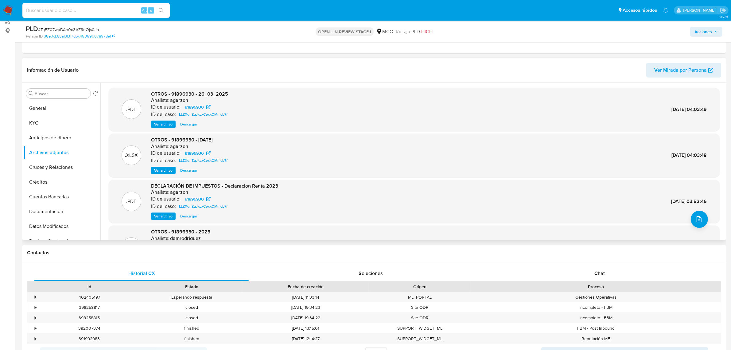
scroll to position [38, 0]
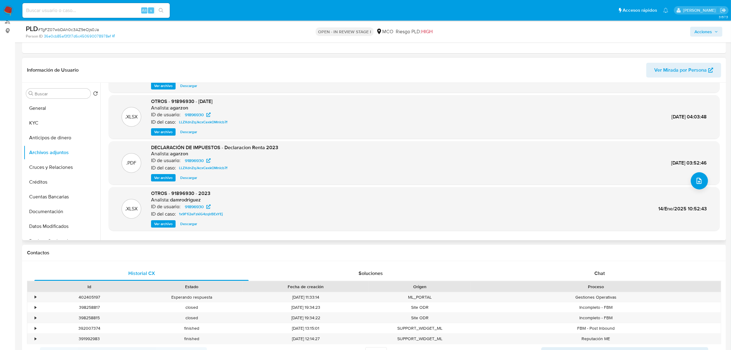
click at [168, 179] on span "Ver archivo" at bounding box center [163, 177] width 18 height 6
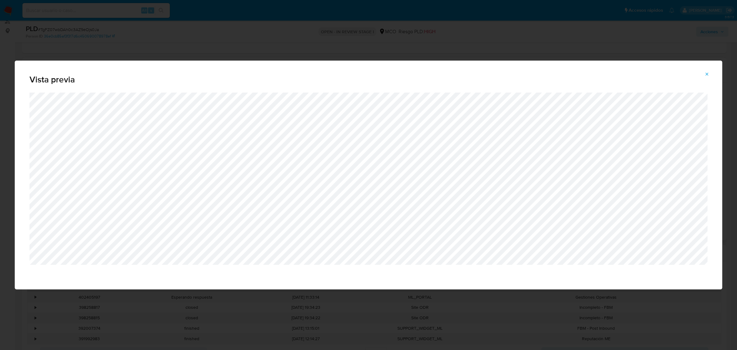
click at [456, 49] on div "Vista previa" at bounding box center [368, 175] width 737 height 350
click at [706, 74] on icon "Attachment preview" at bounding box center [707, 74] width 5 height 5
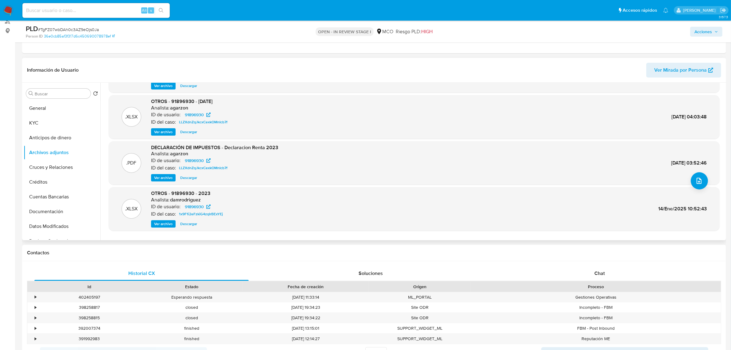
drag, startPoint x: 704, startPoint y: 33, endPoint x: 701, endPoint y: 36, distance: 4.2
click at [703, 34] on span "Acciones" at bounding box center [704, 32] width 18 height 10
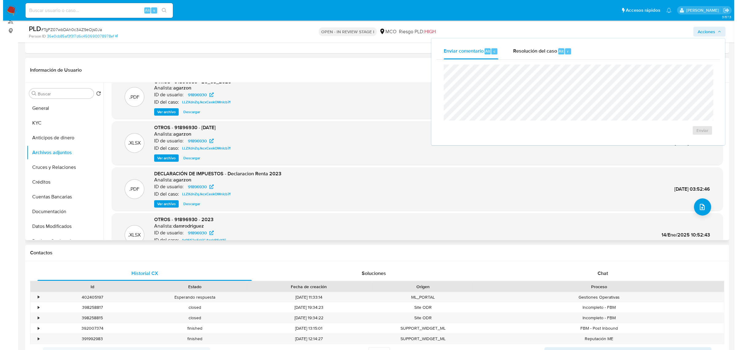
scroll to position [0, 0]
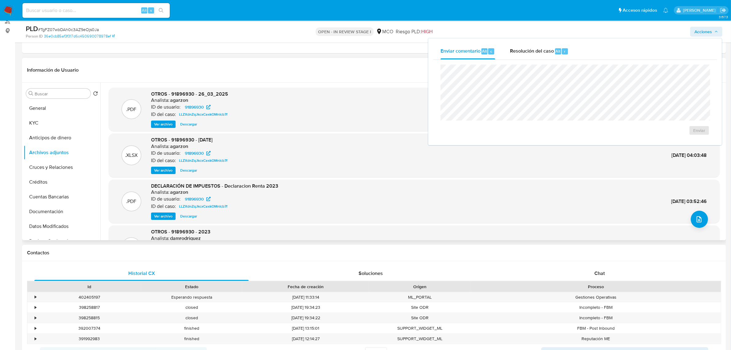
click at [158, 123] on span "Ver archivo" at bounding box center [163, 124] width 18 height 6
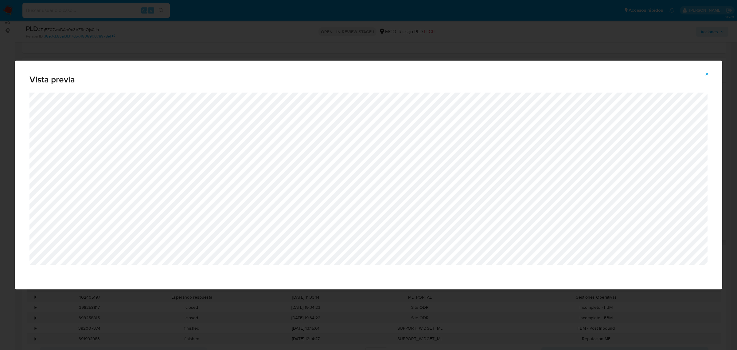
click at [411, 30] on div "Vista previa" at bounding box center [368, 175] width 737 height 350
click at [710, 73] on button "Attachment preview" at bounding box center [707, 74] width 14 height 10
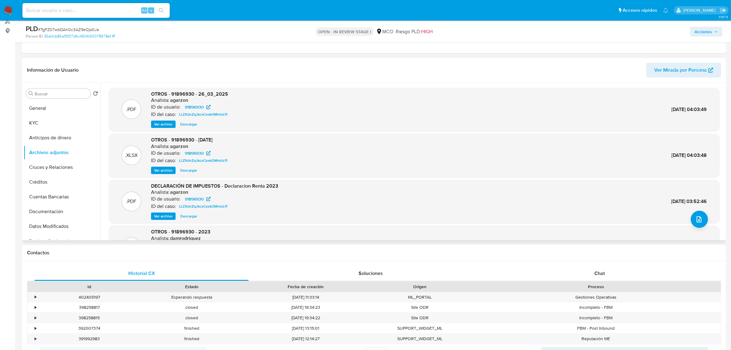
click at [705, 31] on span "Acciones" at bounding box center [704, 32] width 18 height 10
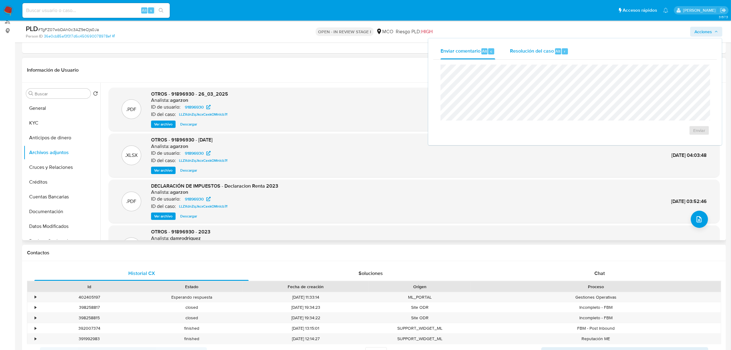
drag, startPoint x: 525, startPoint y: 45, endPoint x: 522, endPoint y: 51, distance: 7.0
click at [522, 51] on div "Resolución del caso Alt r" at bounding box center [539, 51] width 59 height 16
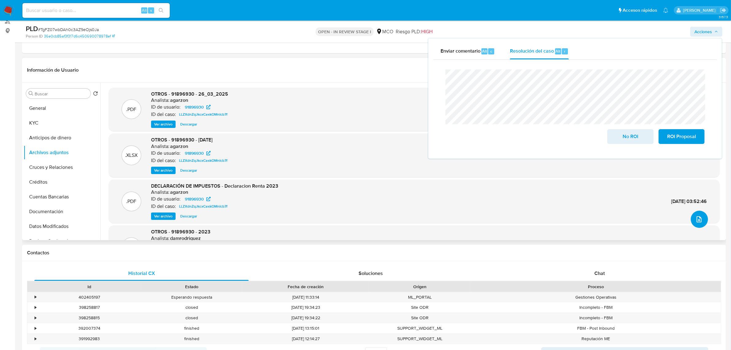
click at [701, 219] on icon "upload-file" at bounding box center [699, 218] width 7 height 7
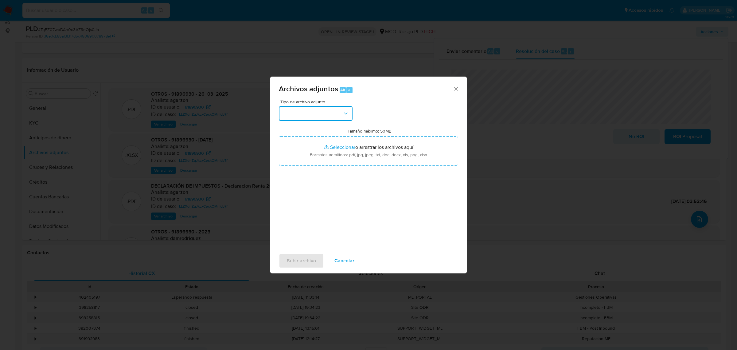
click at [332, 113] on button "button" at bounding box center [316, 113] width 74 height 15
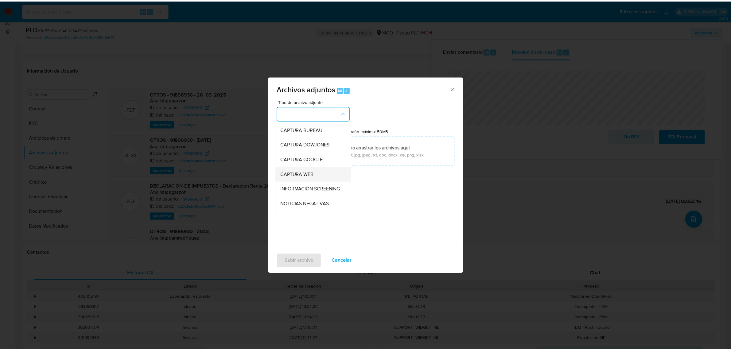
scroll to position [38, 0]
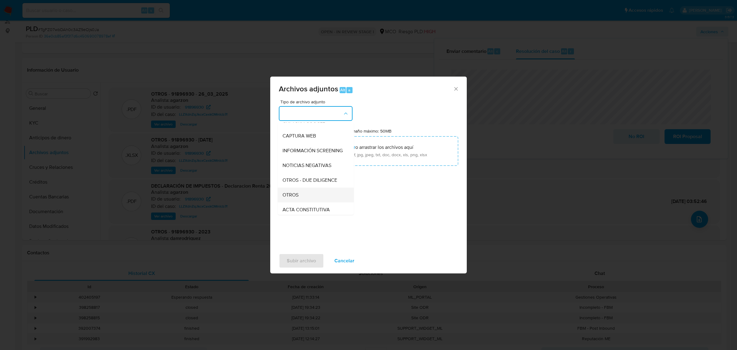
click at [312, 202] on div "OTROS" at bounding box center [314, 194] width 63 height 15
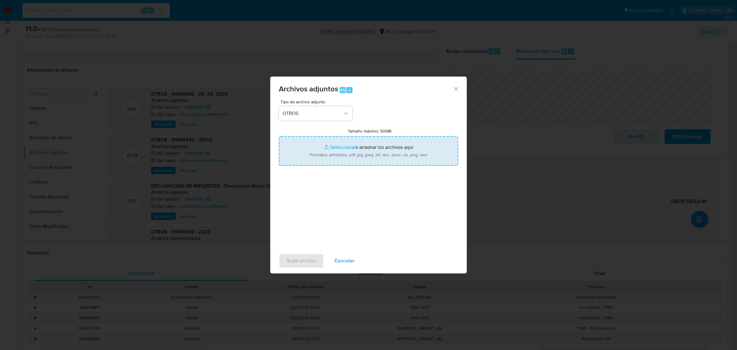
click input "Tamaño máximo: 50MB Seleccionar archivos"
type input "C:\fakepath\91896930 - 8_9_2025.pdf"
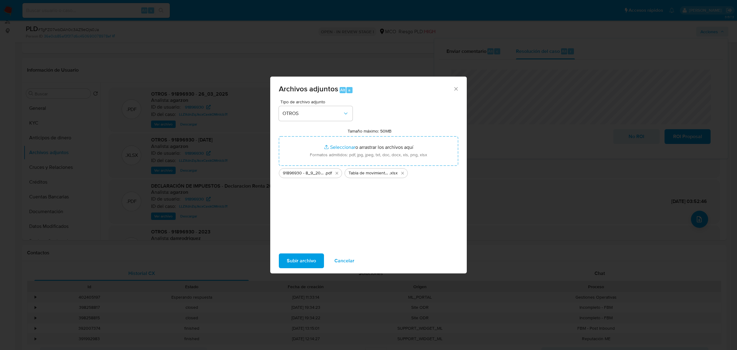
click span "Subir archivo"
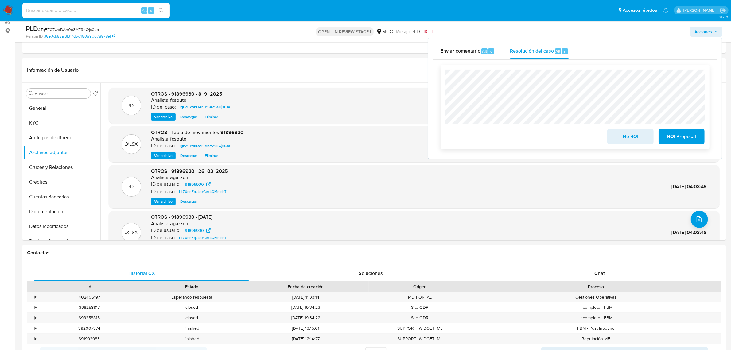
click span "No ROI"
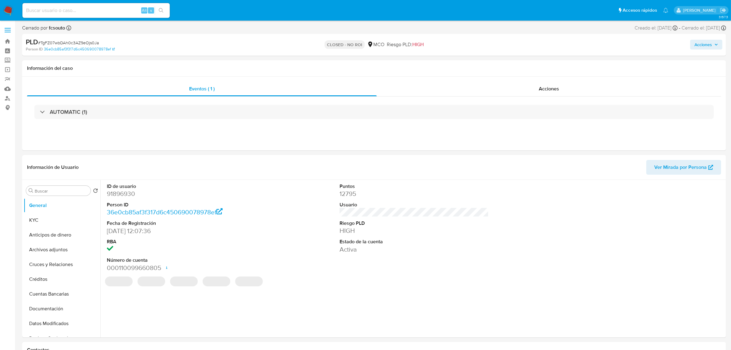
select select "10"
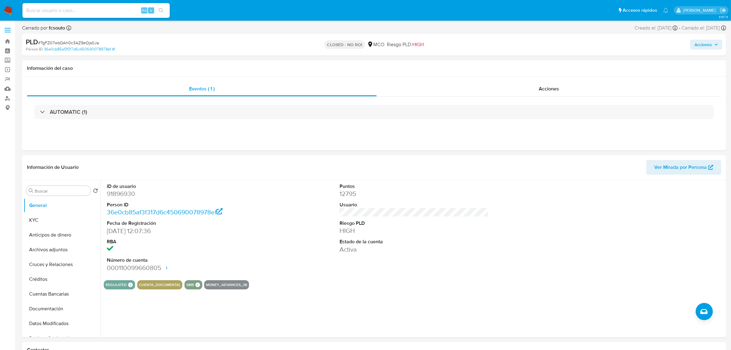
drag, startPoint x: 704, startPoint y: 45, endPoint x: 693, endPoint y: 49, distance: 11.1
click at [700, 47] on span "Acciones" at bounding box center [704, 45] width 18 height 10
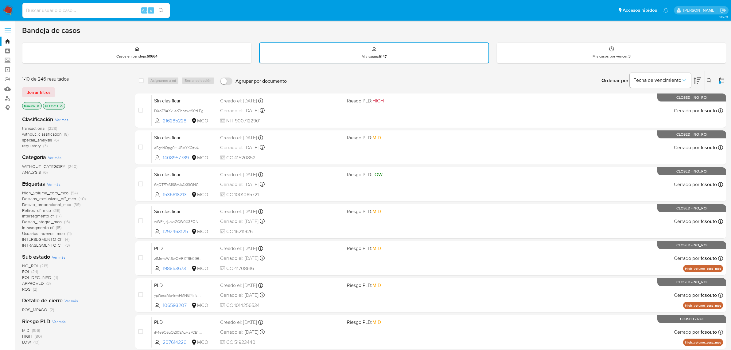
scroll to position [38, 0]
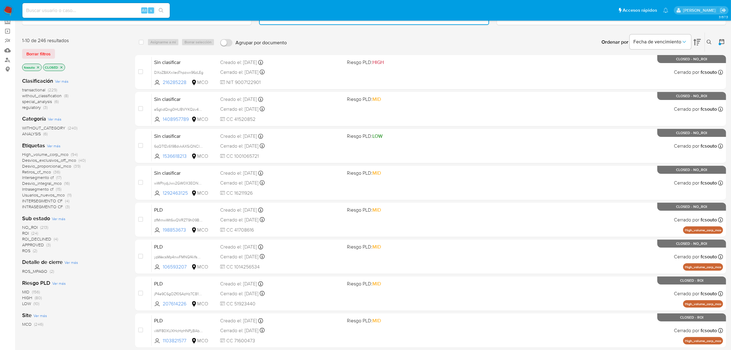
drag, startPoint x: 10, startPoint y: 8, endPoint x: 19, endPoint y: 18, distance: 13.5
click at [10, 8] on img at bounding box center [8, 10] width 10 height 10
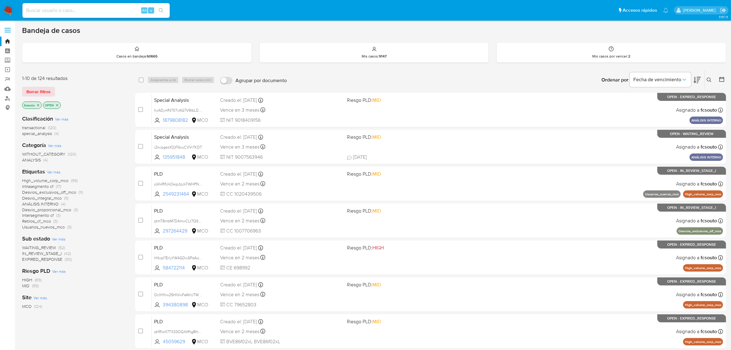
click at [699, 80] on icon at bounding box center [697, 80] width 7 height 6
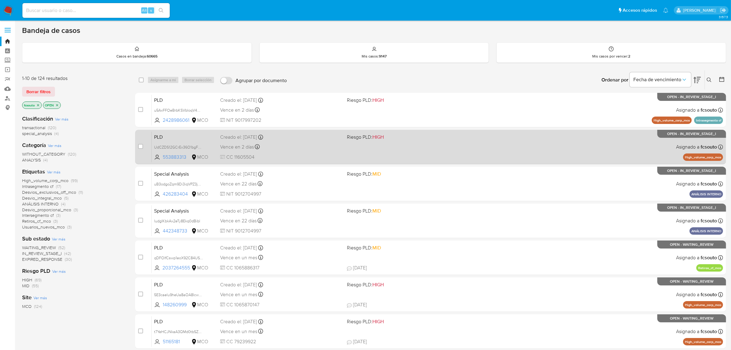
click at [409, 148] on div "PLD UdCZDS12GCrEx36O1bgF9y7a 553883313 MCO Riesgo PLD: HIGH Creado el: [DATE] C…" at bounding box center [438, 146] width 572 height 31
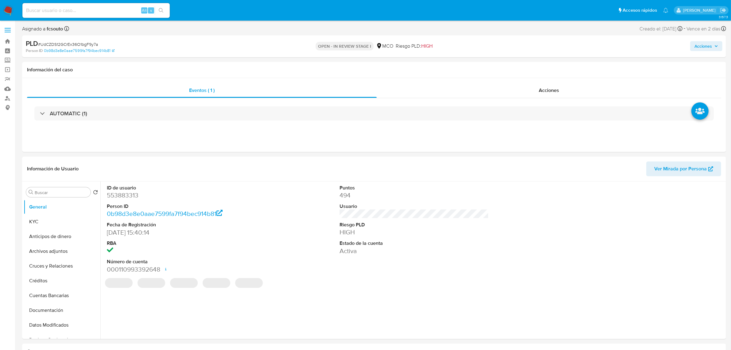
select select "10"
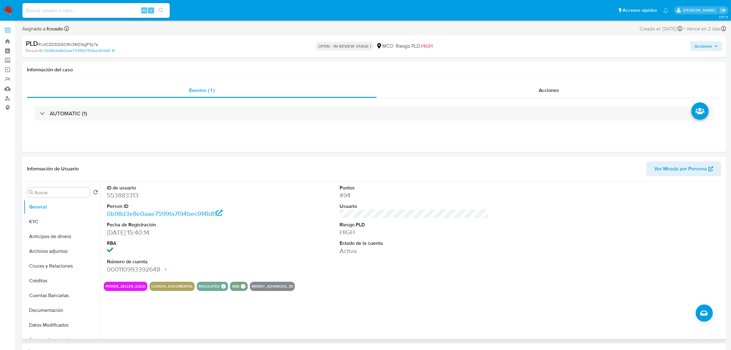
click at [122, 200] on dl "ID de usuario 553883313 Person ID 0b98d3e8e0aae7599fa7f94bec914b81 Fecha de Reg…" at bounding box center [181, 228] width 149 height 89
click at [123, 194] on dd "553883313" at bounding box center [181, 195] width 149 height 9
copy dd "553883313"
